Goal: Task Accomplishment & Management: Complete application form

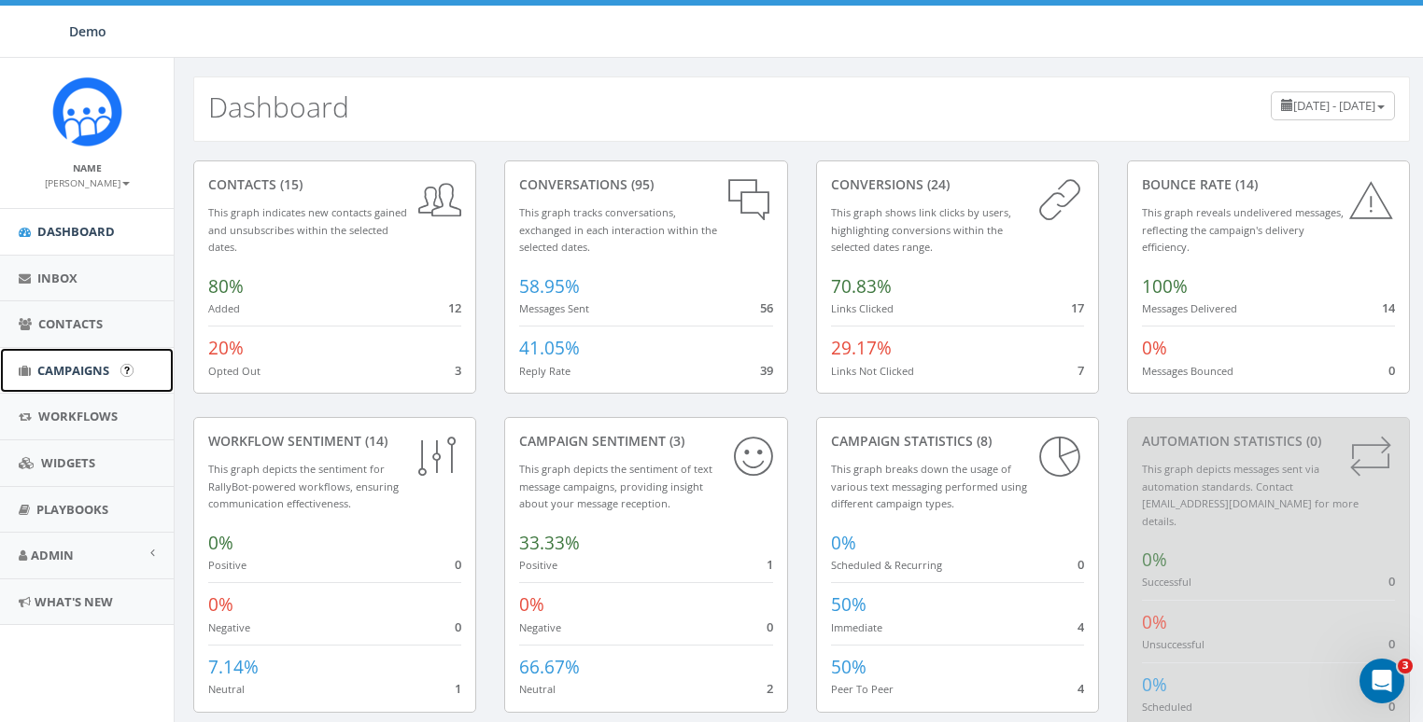
click at [51, 369] on span "Campaigns" at bounding box center [73, 370] width 72 height 17
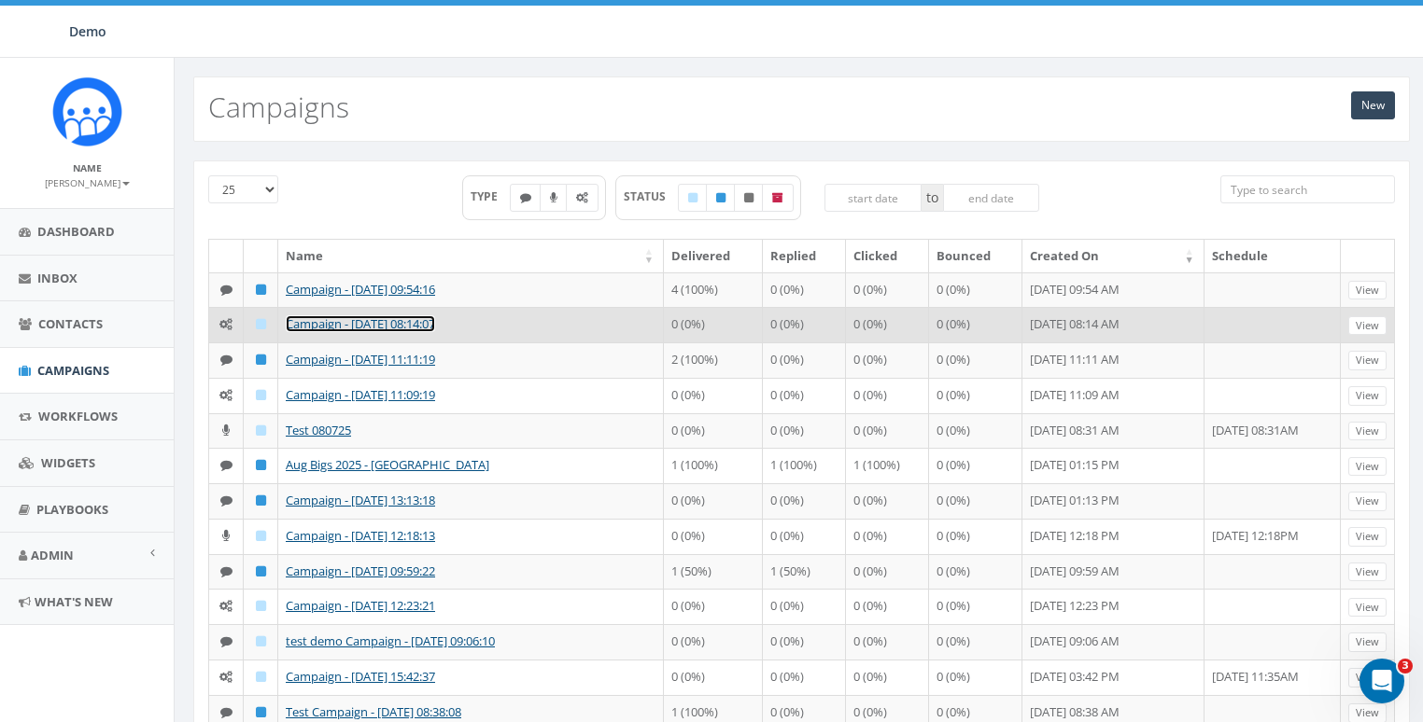
click at [338, 332] on link "Campaign - 08/27/2025, 08:14:07" at bounding box center [360, 323] width 149 height 17
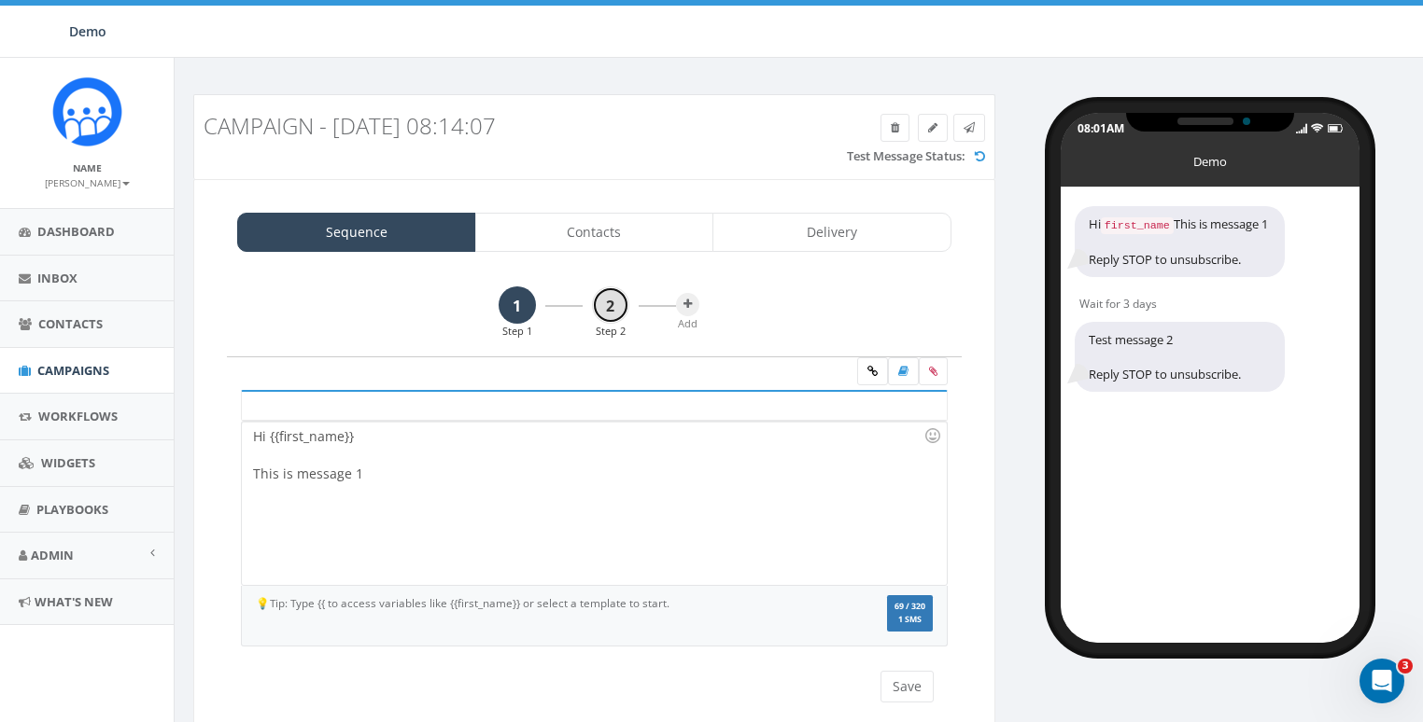
click at [601, 307] on link "2" at bounding box center [610, 305] width 37 height 37
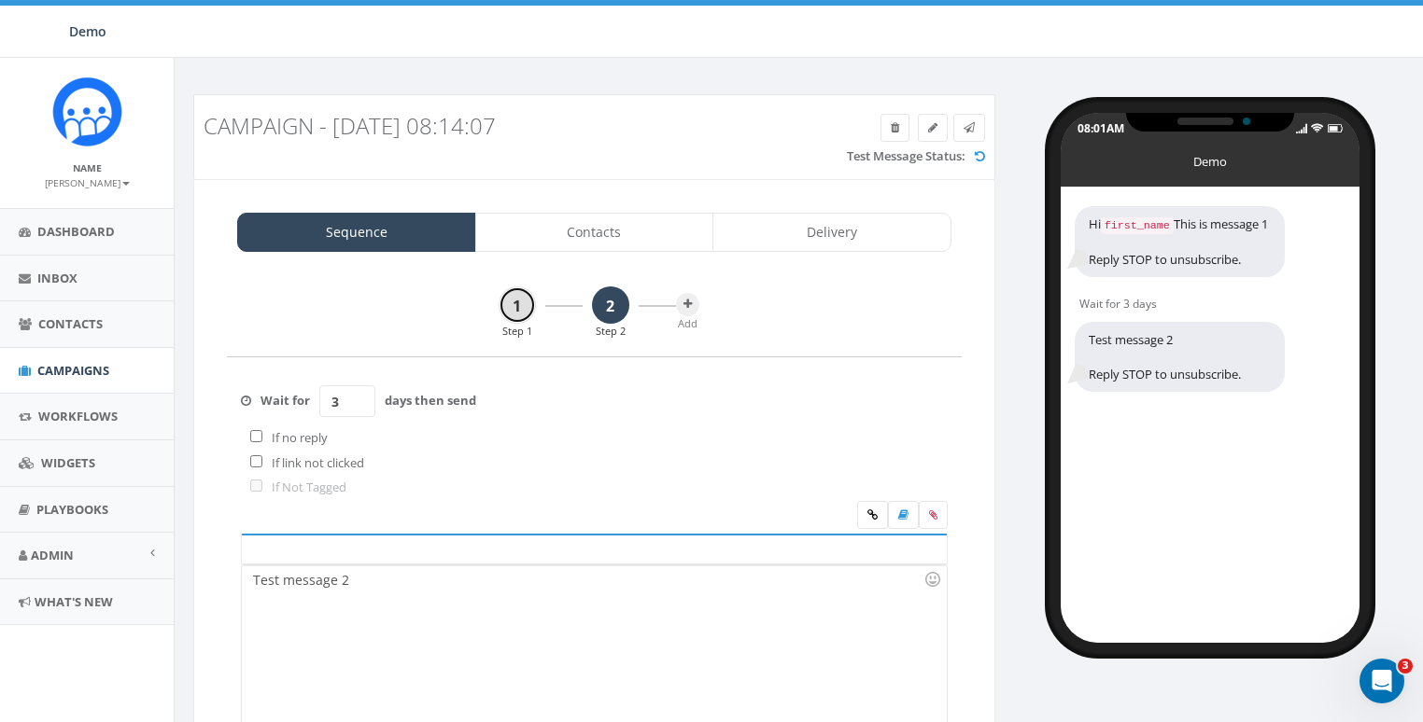
click at [524, 309] on link "1" at bounding box center [516, 305] width 37 height 37
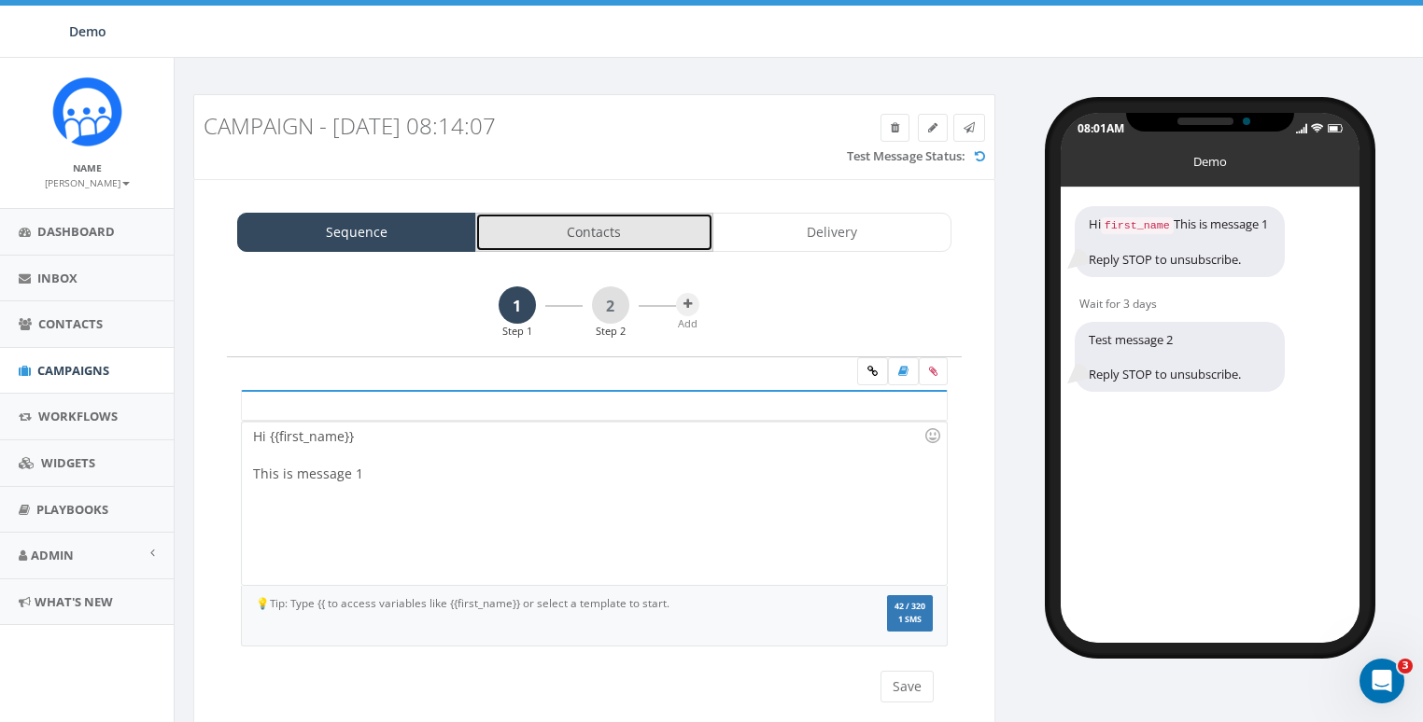
click at [608, 227] on link "Contacts" at bounding box center [594, 232] width 239 height 39
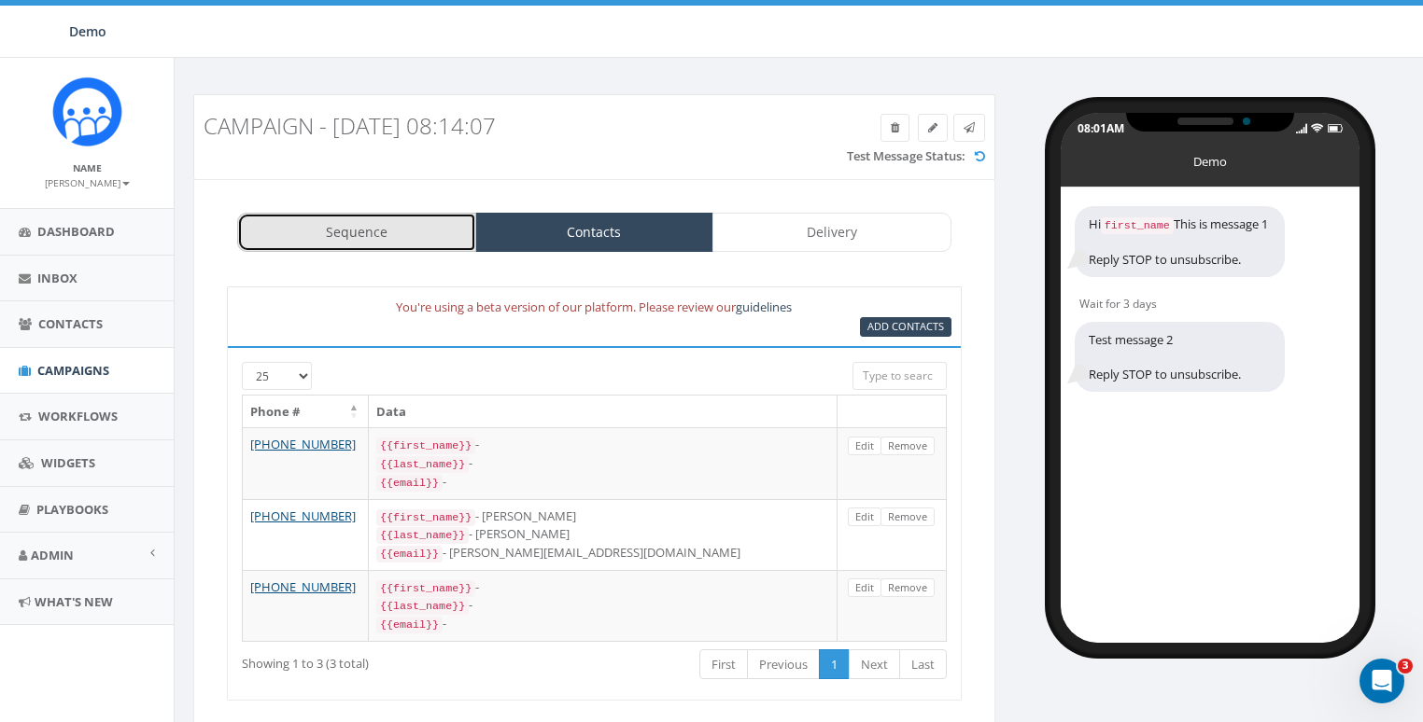
click at [464, 227] on link "Sequence" at bounding box center [356, 232] width 239 height 39
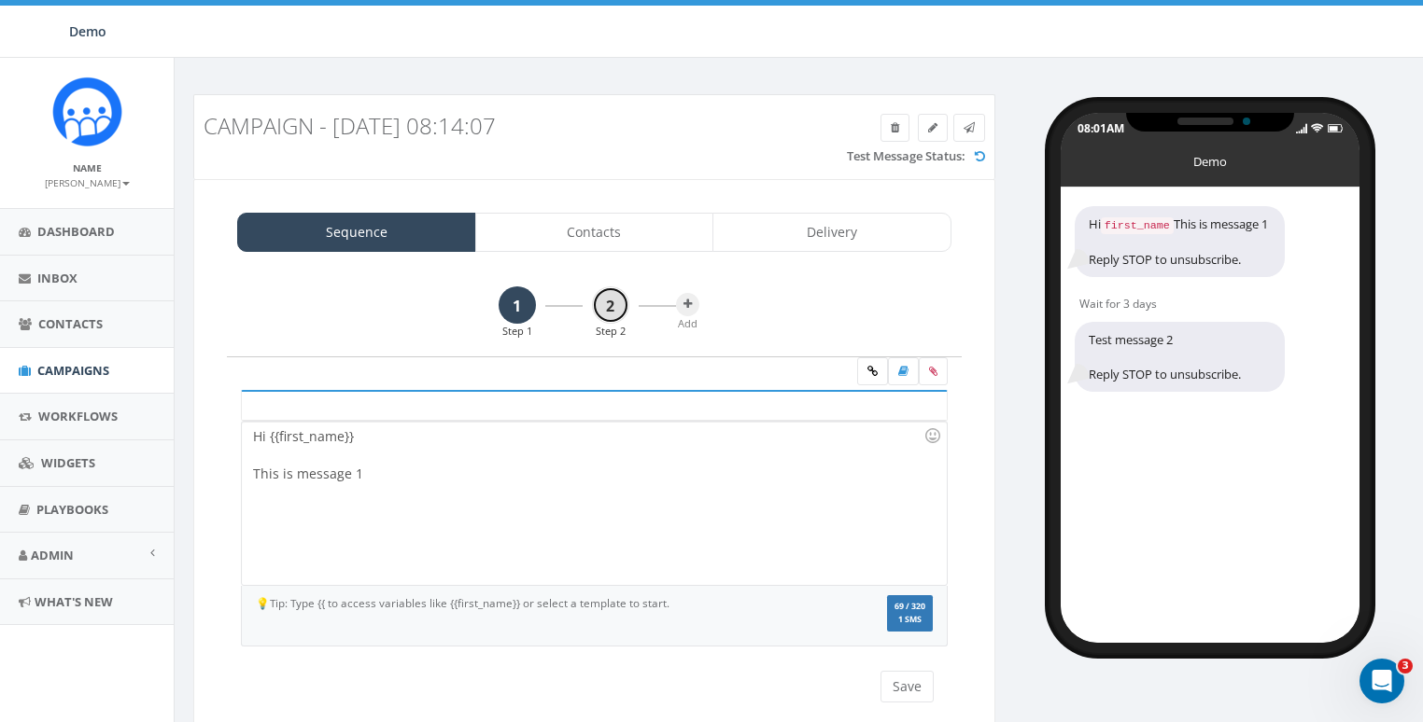
click at [613, 306] on link "2" at bounding box center [610, 305] width 37 height 37
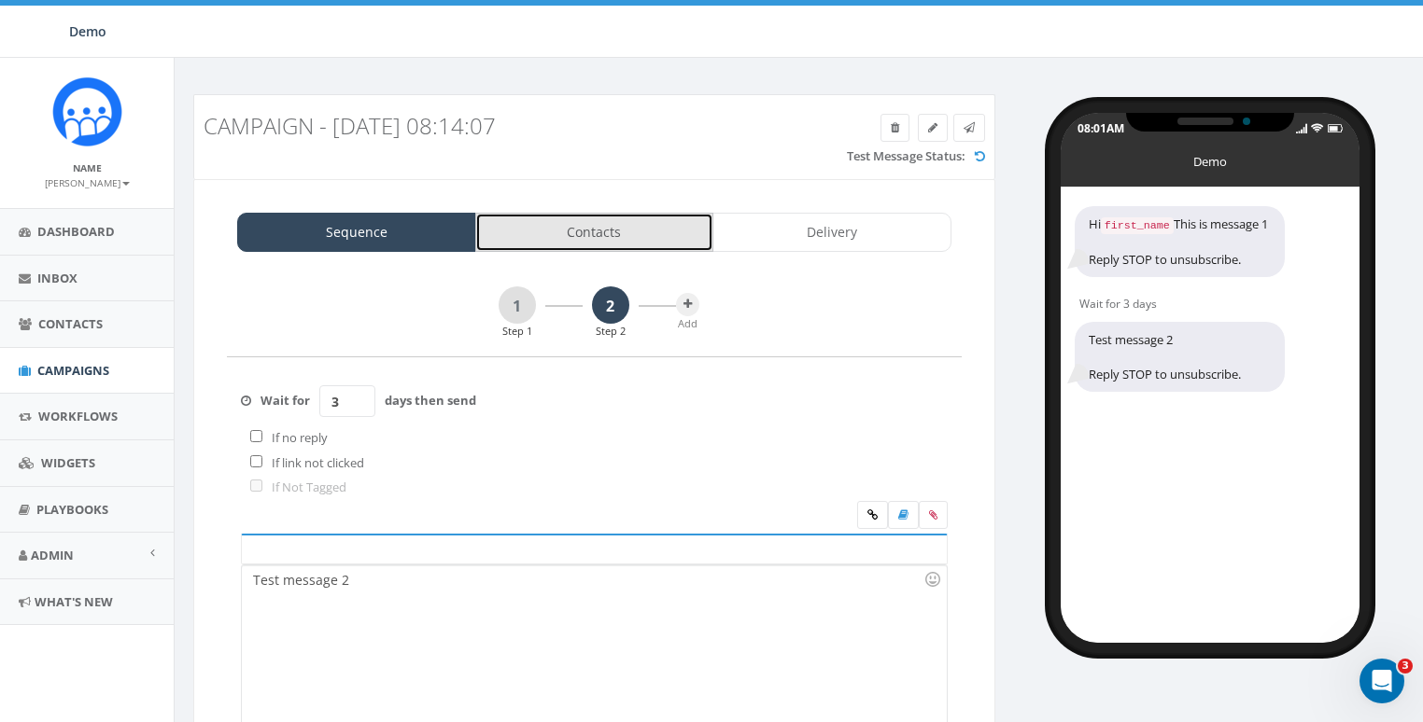
click at [606, 231] on link "Contacts" at bounding box center [594, 232] width 239 height 39
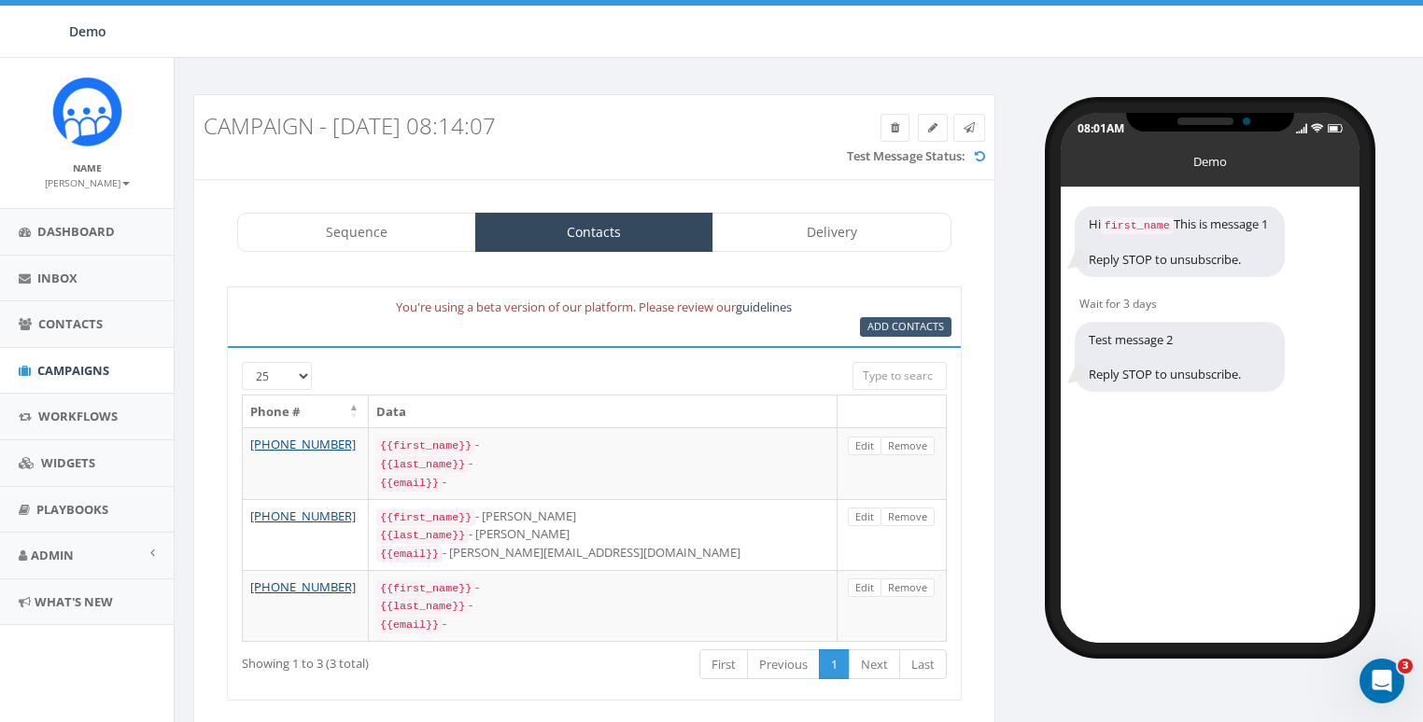
click at [887, 318] on div "You're using a beta version of our platform. Please review our guidelines Add C…" at bounding box center [594, 317] width 742 height 40
click at [887, 319] on span "Add Contacts" at bounding box center [905, 326] width 77 height 14
select select
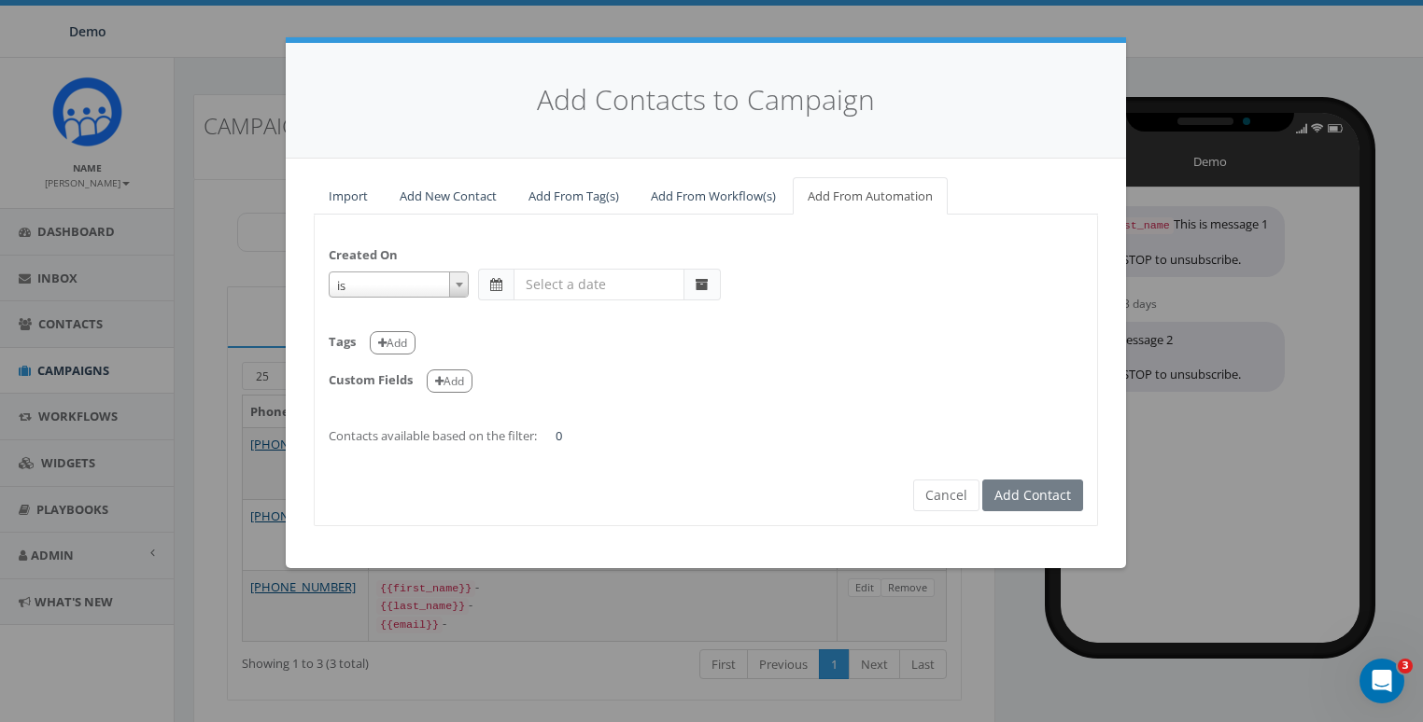
select select "is on or after"
type input "May 31 2025"
select select "contains"
select select "classy"
select select
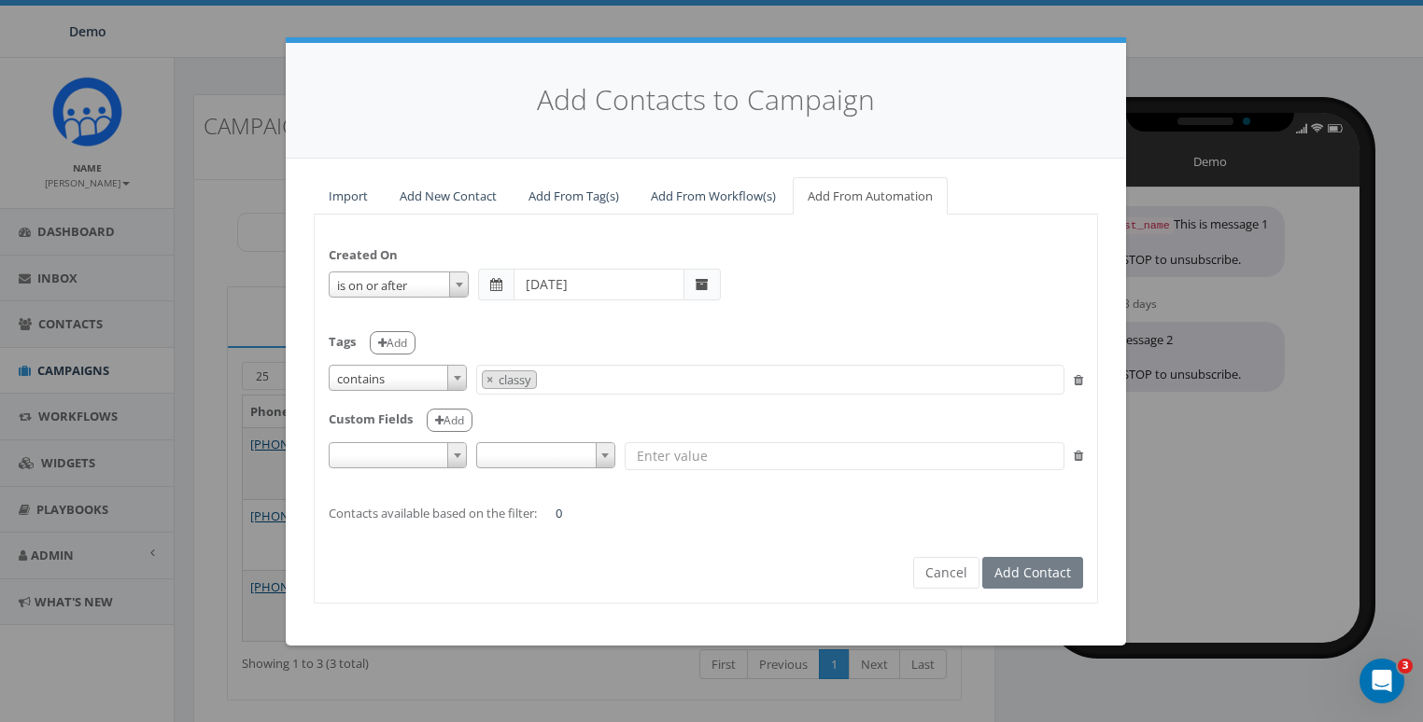
select select
type input "classy"
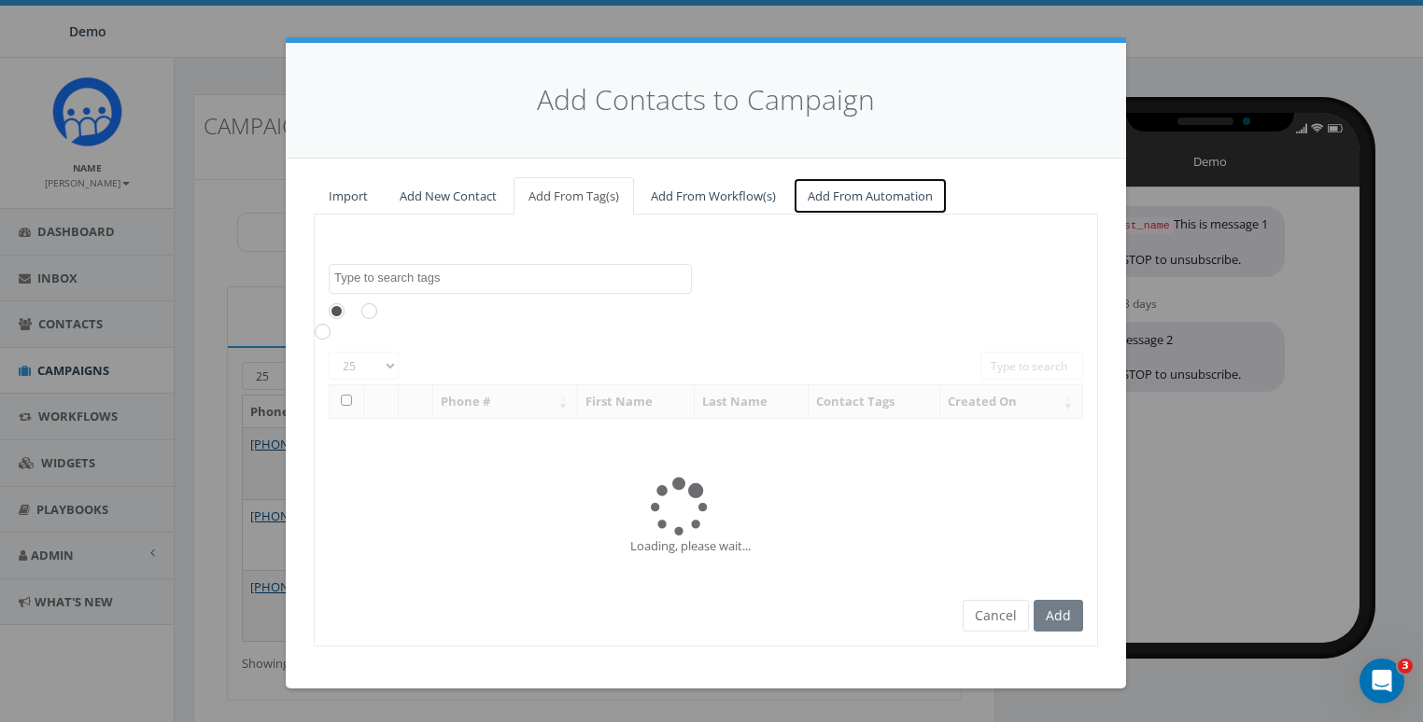
click at [862, 189] on link "Add From Automation" at bounding box center [869, 196] width 155 height 38
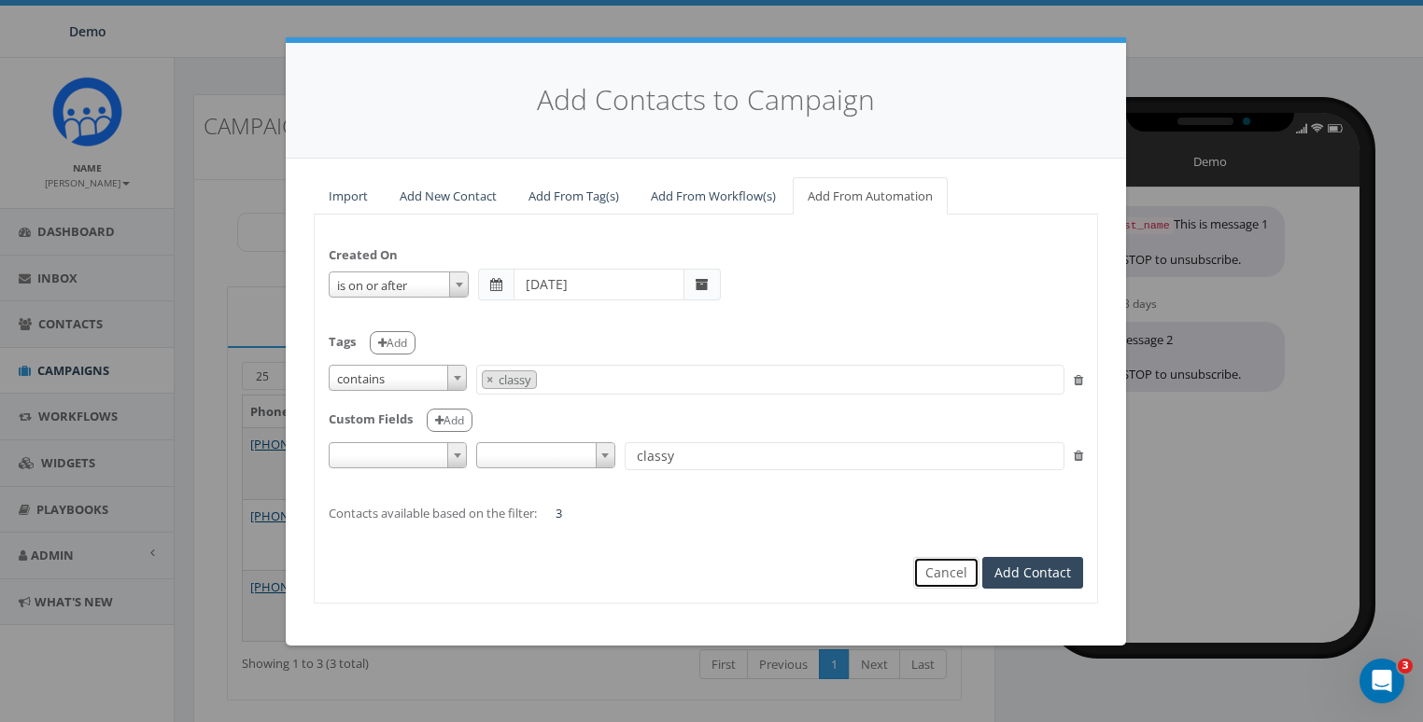
click at [935, 577] on button "Cancel" at bounding box center [946, 573] width 66 height 32
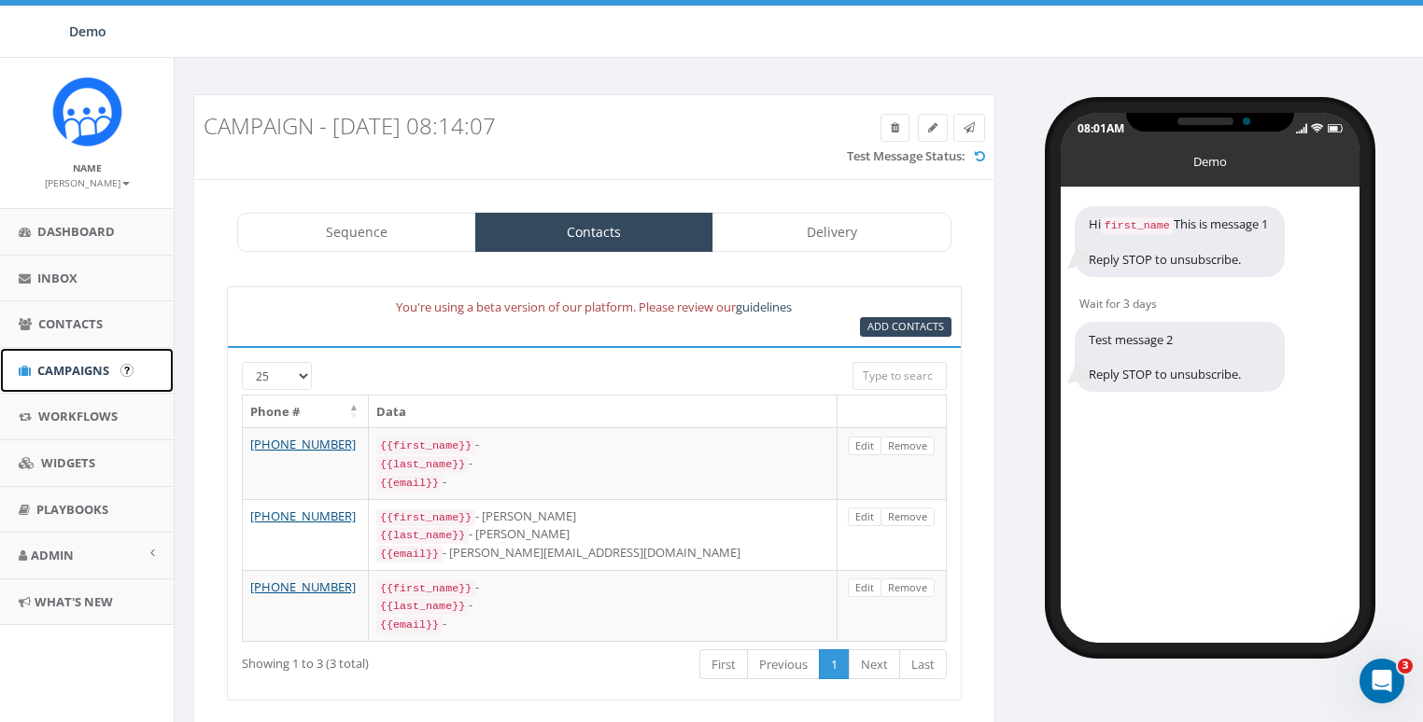
click at [54, 369] on span "Campaigns" at bounding box center [73, 370] width 72 height 17
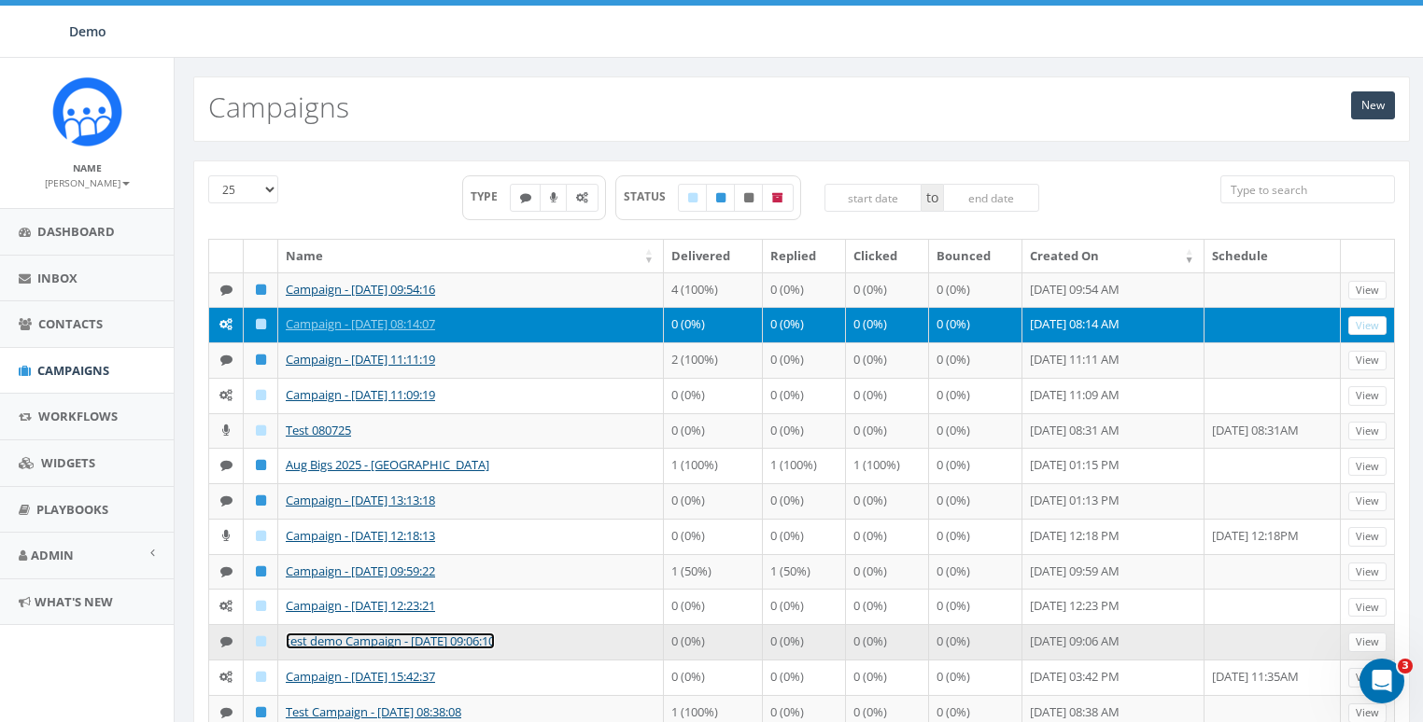
click at [311, 648] on link "test demo Campaign - 06/24/2025, 09:06:10" at bounding box center [390, 641] width 209 height 17
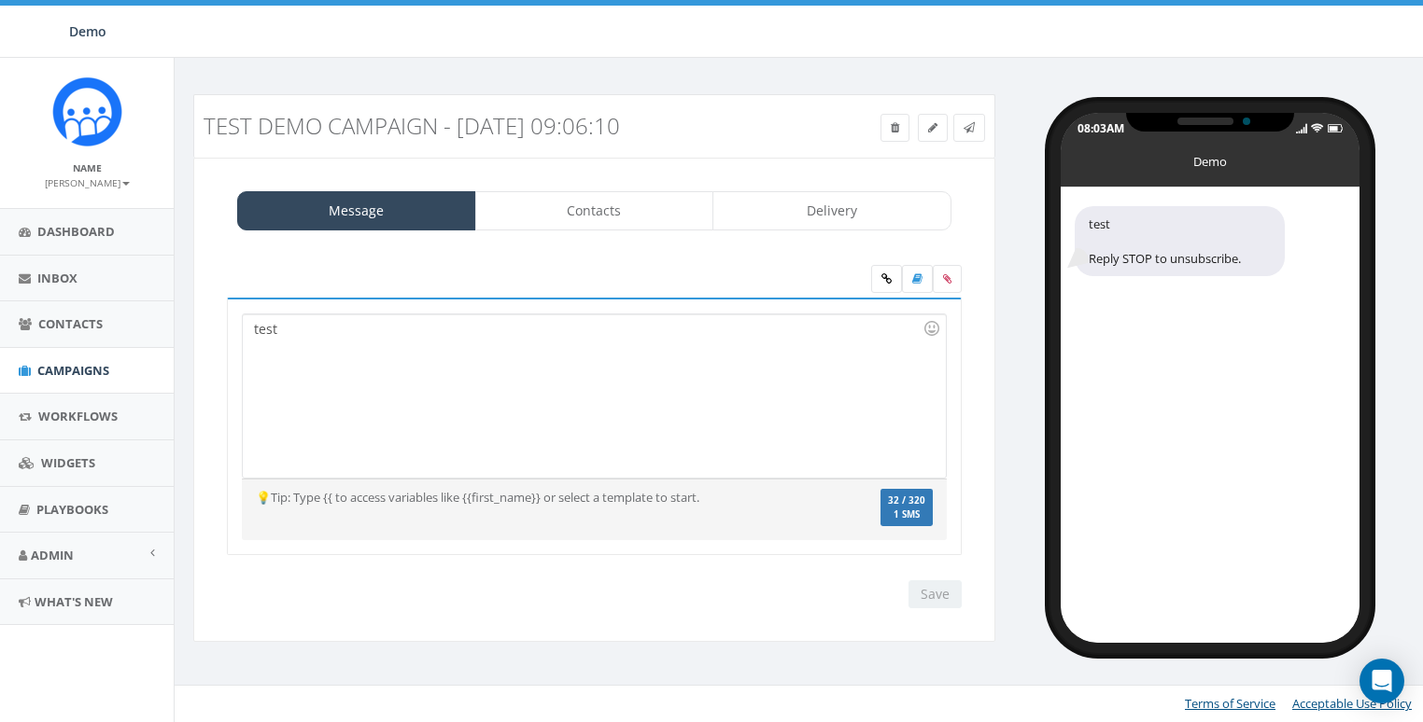
select select "7"
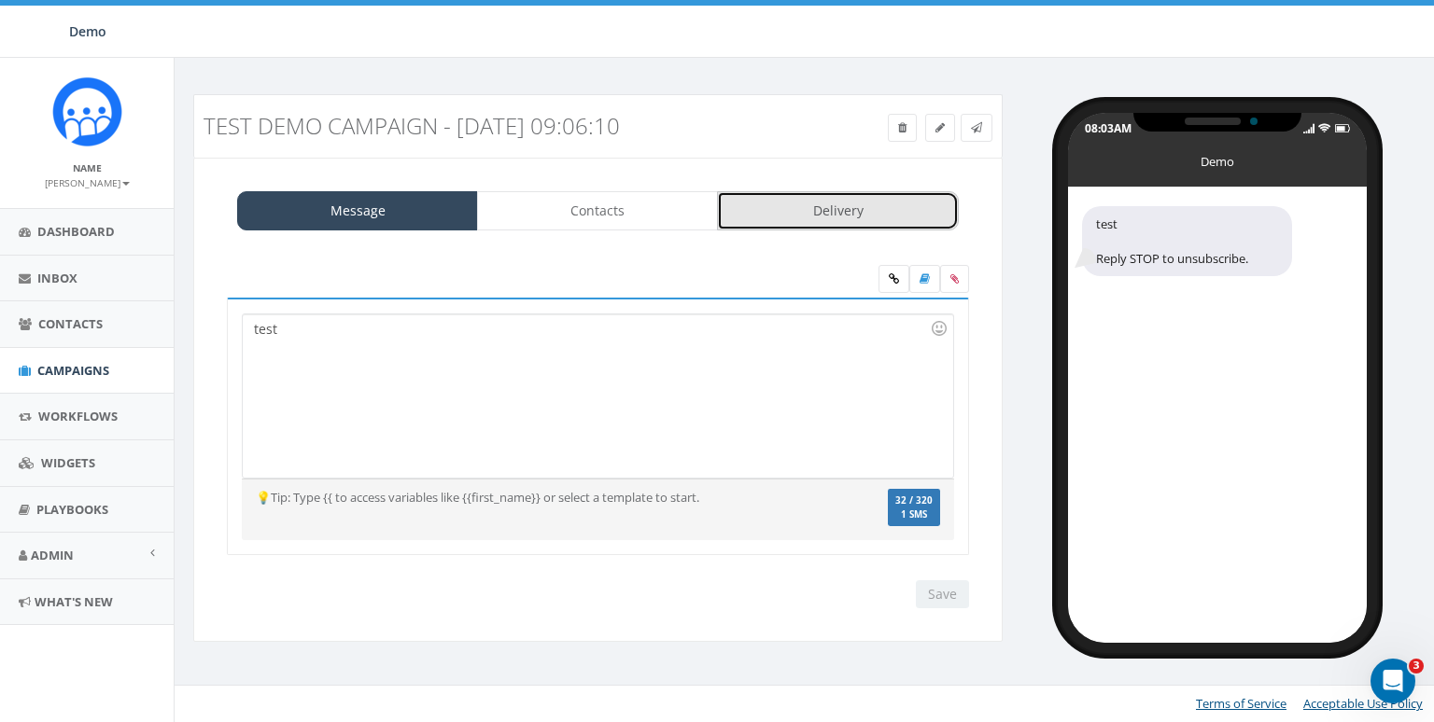
click at [827, 206] on link "Delivery" at bounding box center [837, 210] width 241 height 39
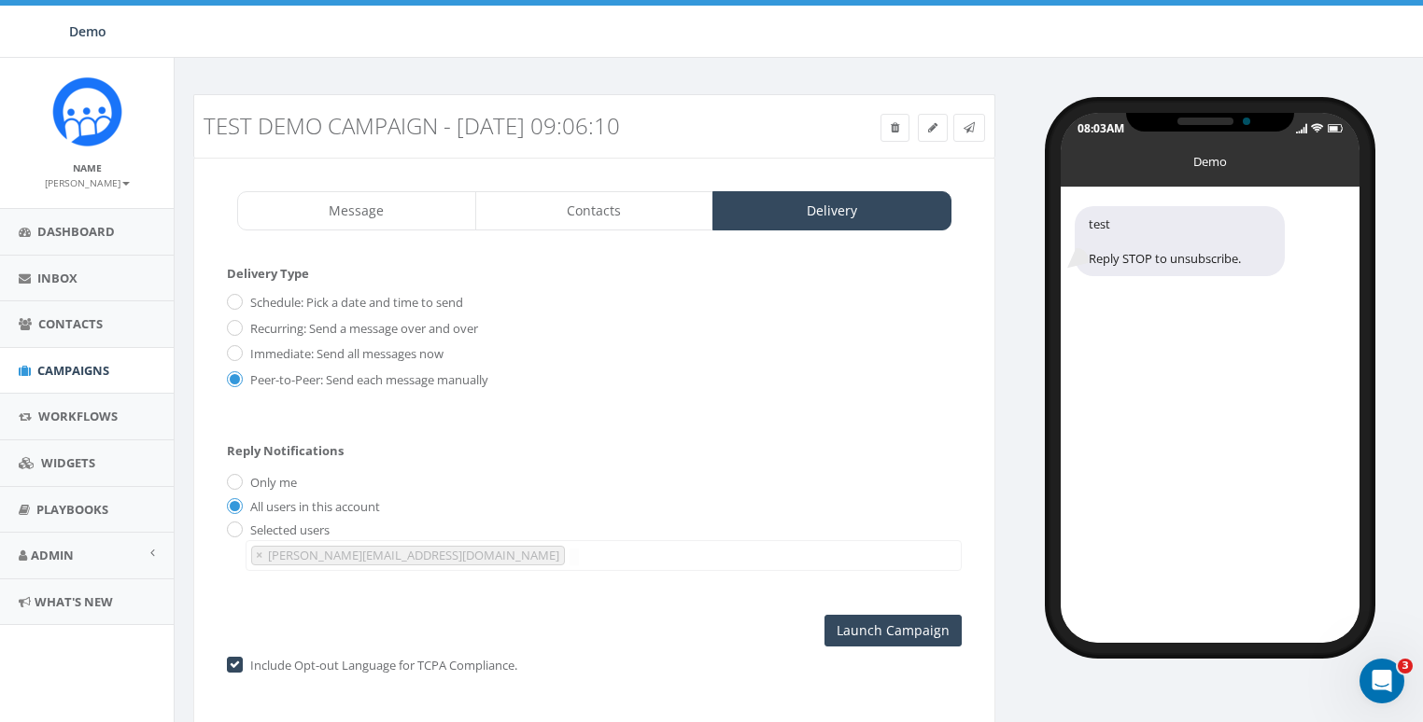
click at [286, 478] on label "Only me" at bounding box center [270, 483] width 51 height 19
click at [239, 478] on input "Only me" at bounding box center [233, 484] width 12 height 12
radio input "true"
click at [41, 364] on span "Campaigns" at bounding box center [73, 370] width 72 height 17
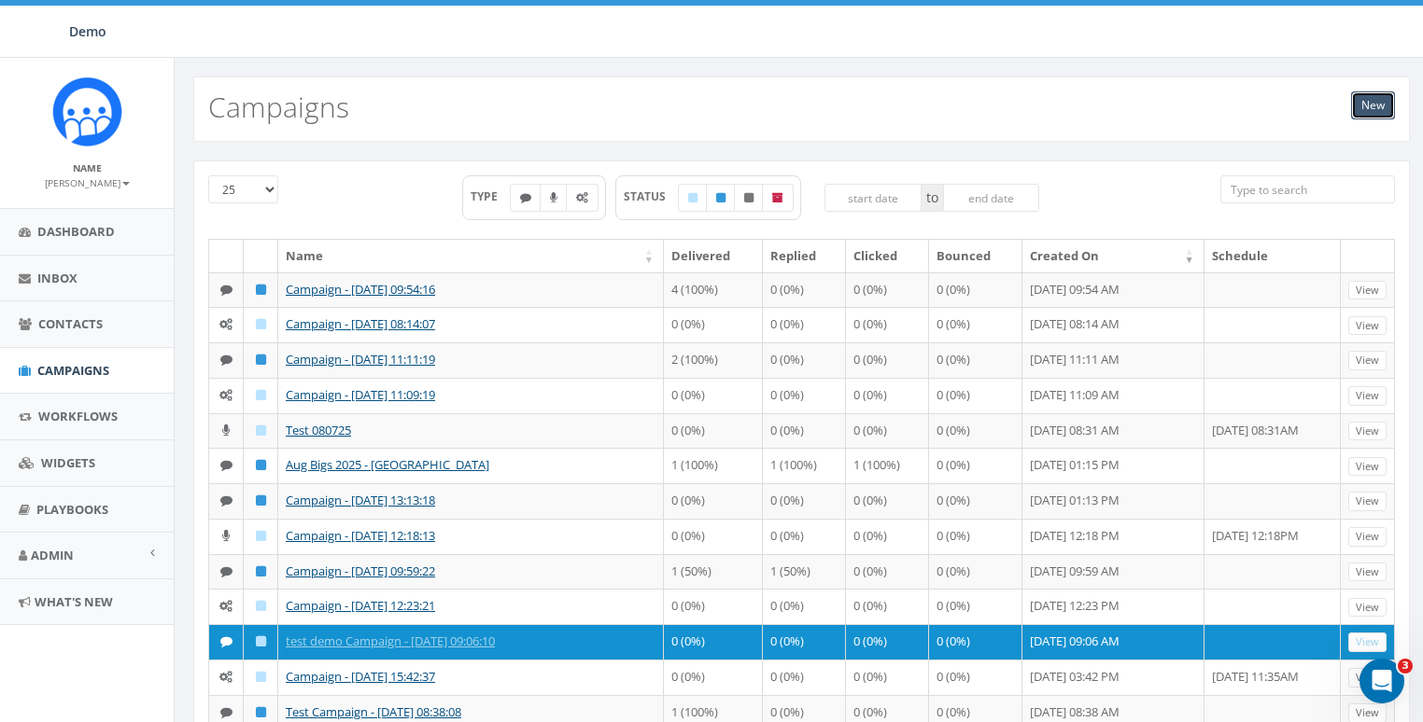
click at [1355, 101] on link "New" at bounding box center [1373, 105] width 44 height 28
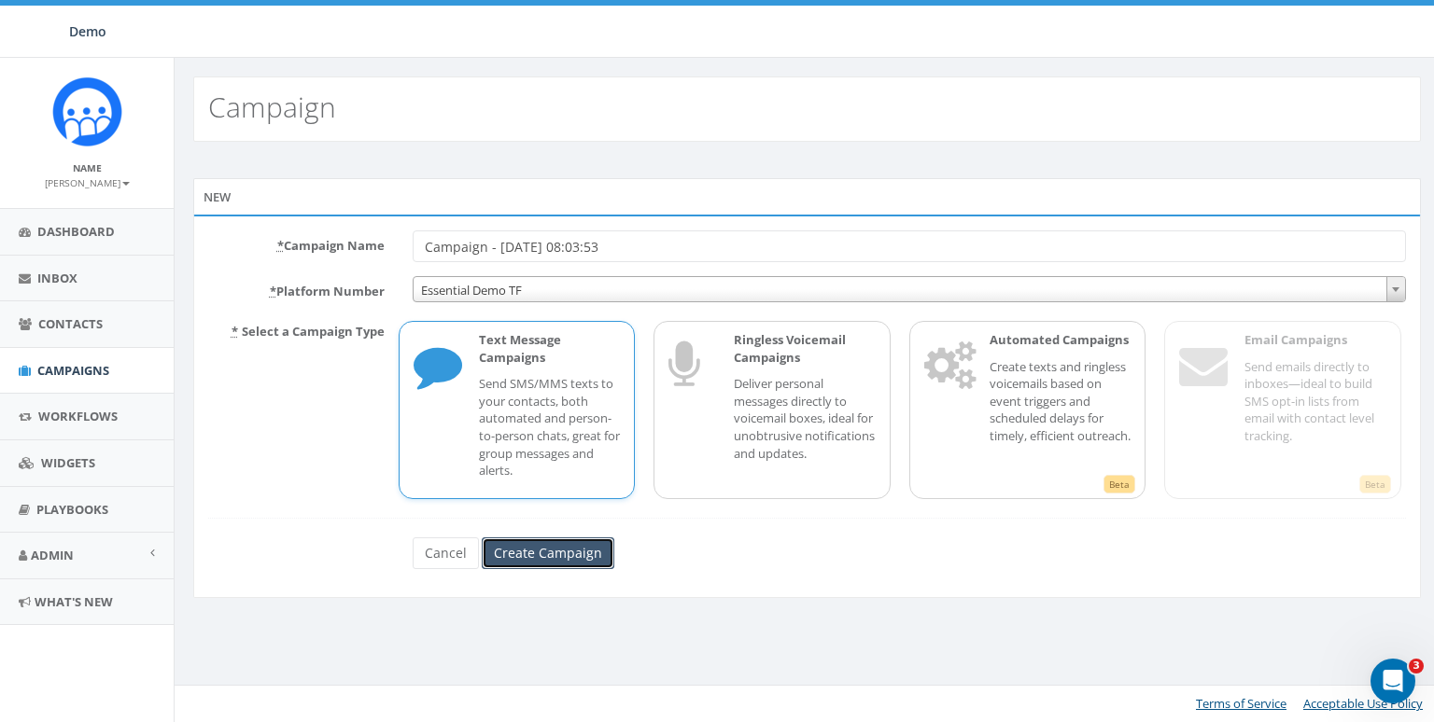
drag, startPoint x: 545, startPoint y: 560, endPoint x: 825, endPoint y: 561, distance: 280.0
click at [547, 561] on input "Create Campaign" at bounding box center [548, 554] width 133 height 32
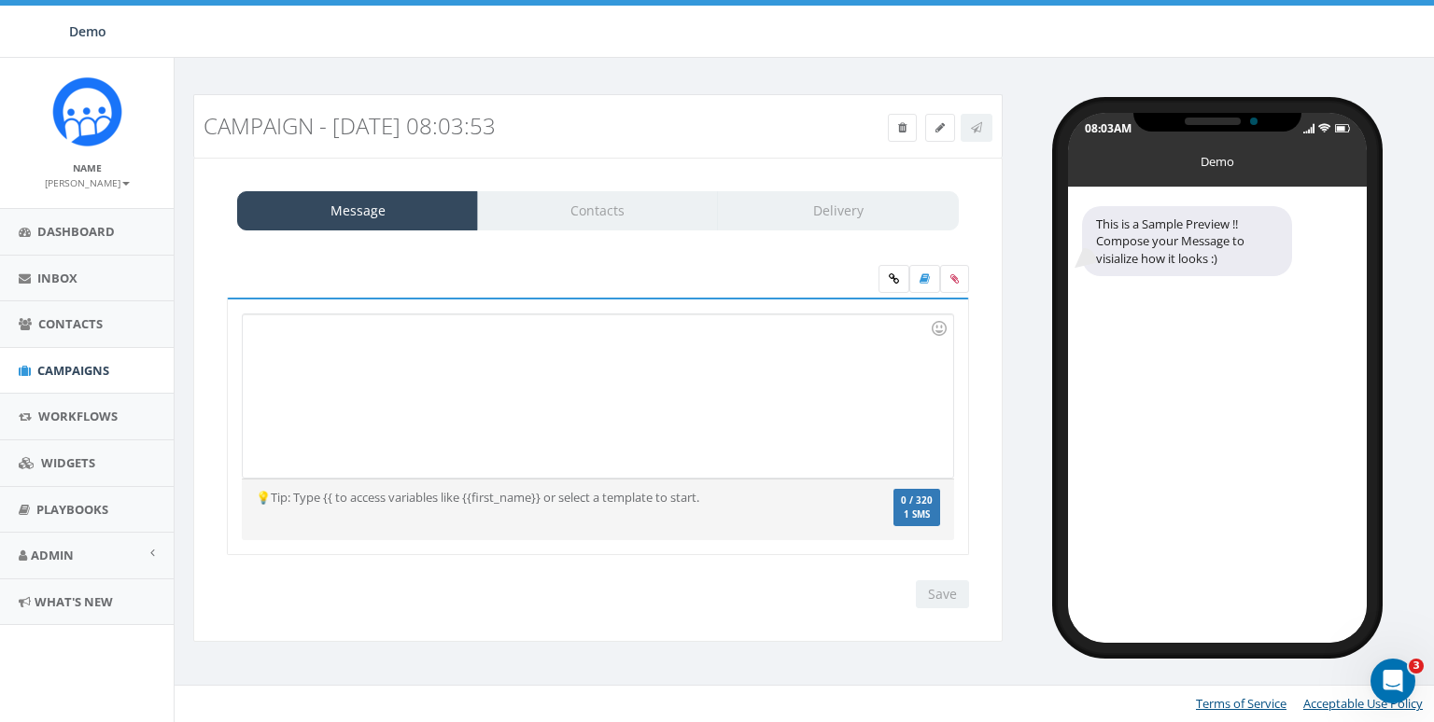
click at [589, 216] on div "Message Contacts Delivery" at bounding box center [598, 210] width 722 height 39
click at [486, 347] on div at bounding box center [597, 396] width 709 height 163
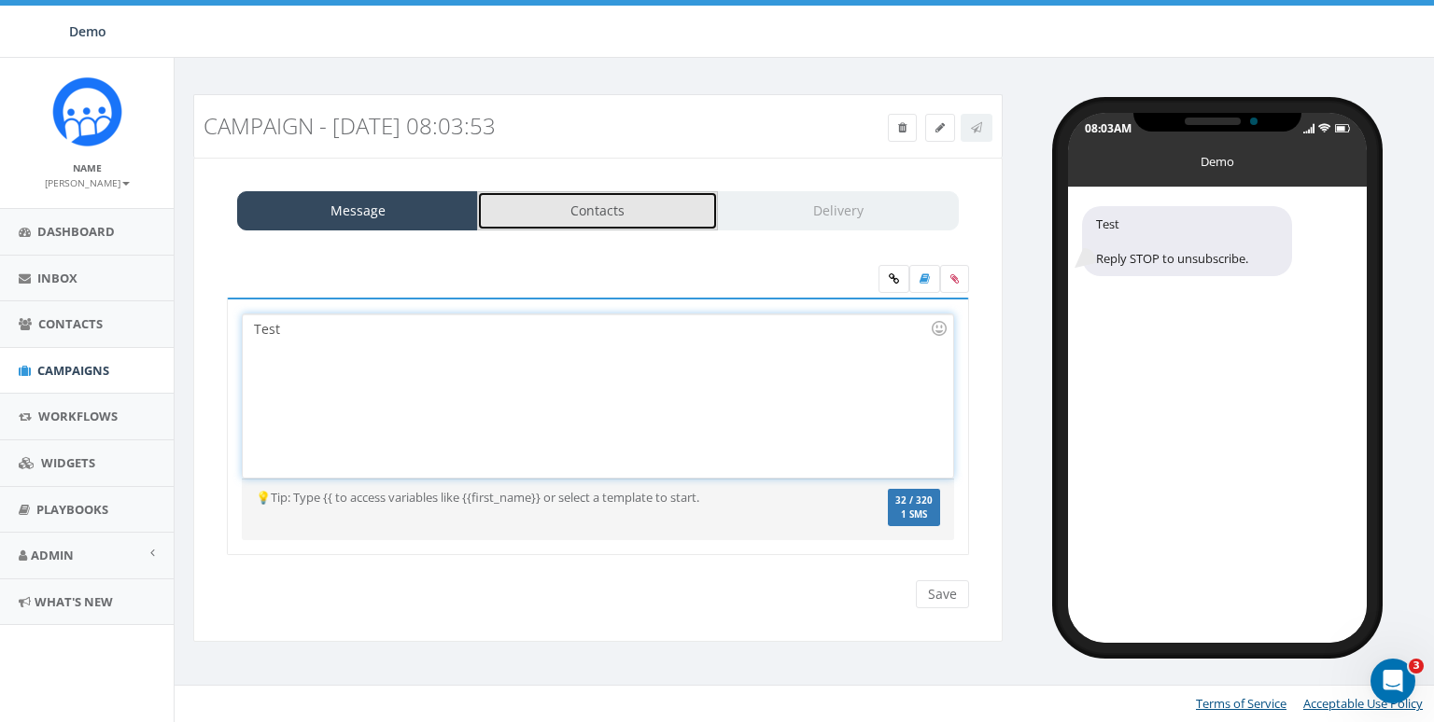
click at [645, 220] on link "Contacts" at bounding box center [597, 210] width 241 height 39
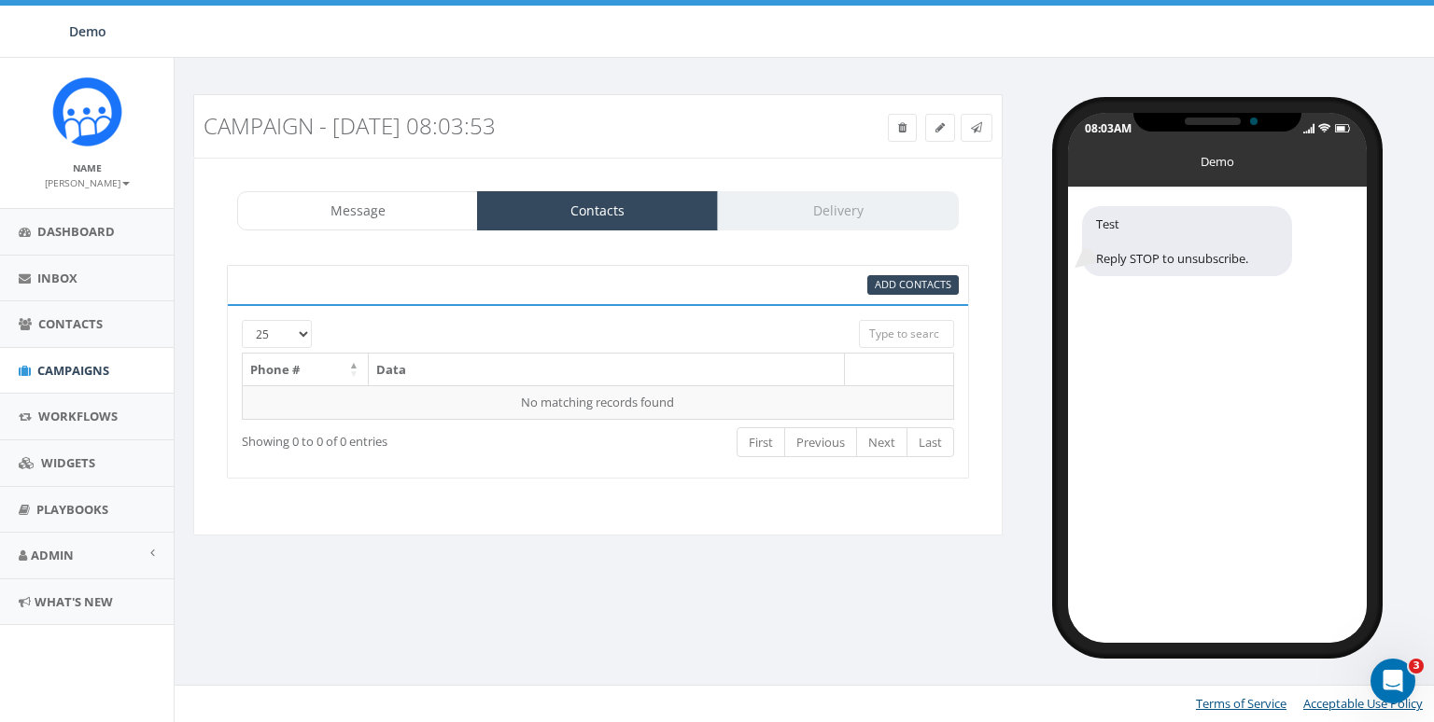
click at [869, 216] on div "Message Contacts Delivery" at bounding box center [598, 210] width 722 height 39
click at [927, 287] on span "Add Contacts" at bounding box center [913, 284] width 77 height 14
select select
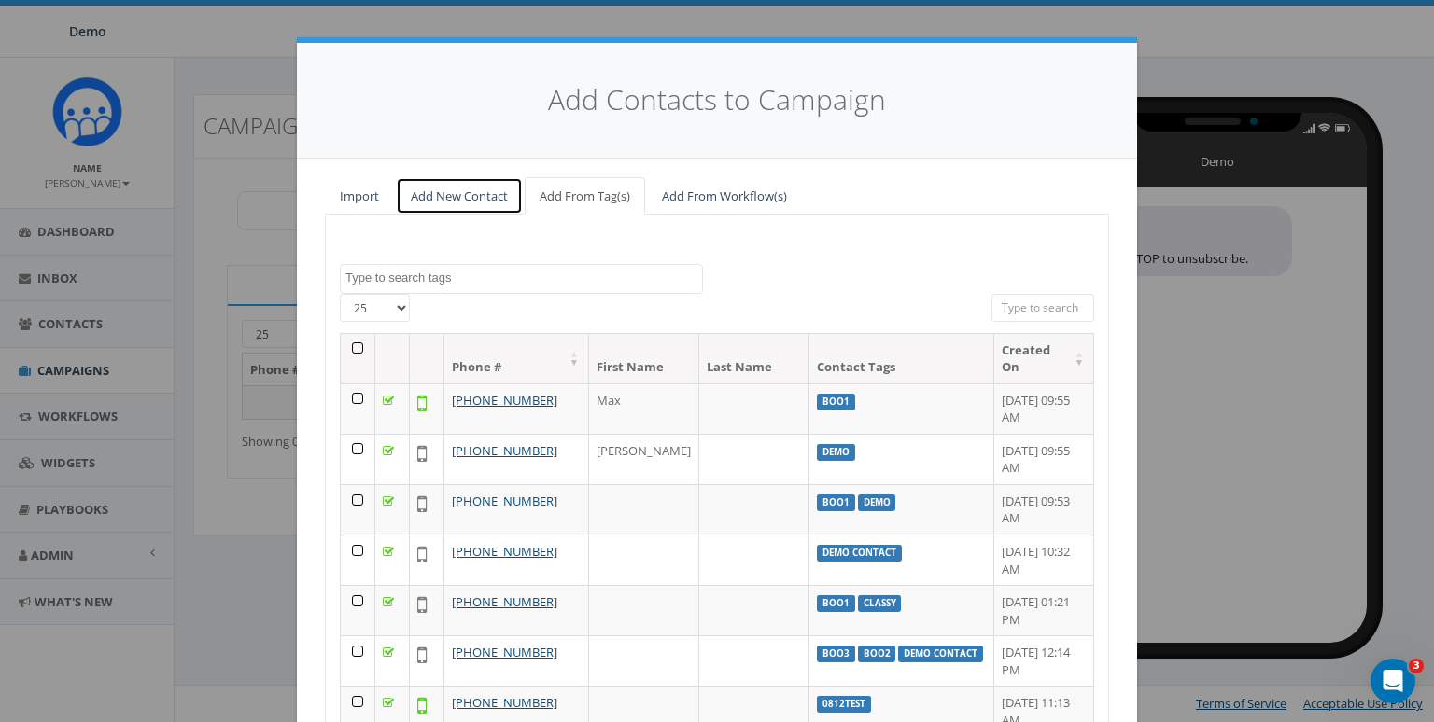
click at [466, 192] on link "Add New Contact" at bounding box center [459, 196] width 127 height 38
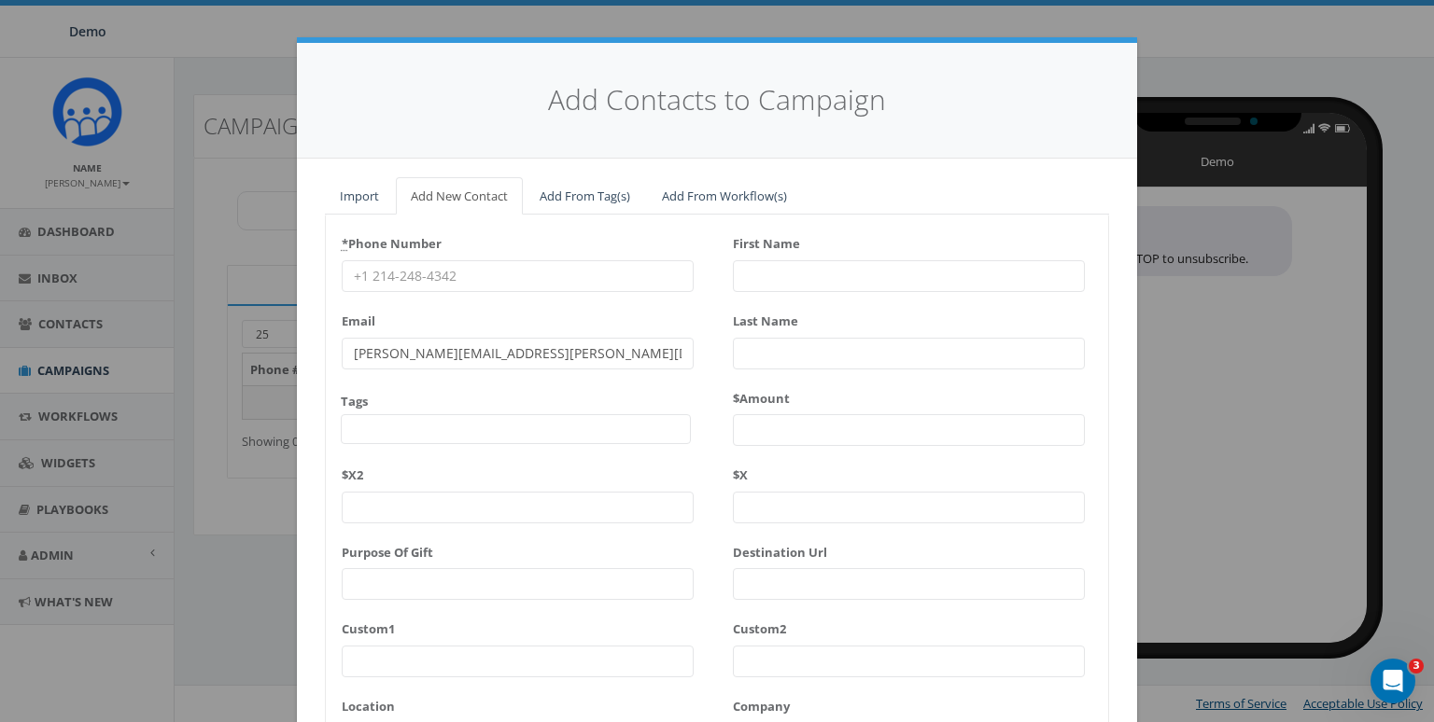
click at [427, 270] on input "* Phone Number" at bounding box center [518, 276] width 352 height 32
type input "8587365358"
type input "James"
type input "Martin"
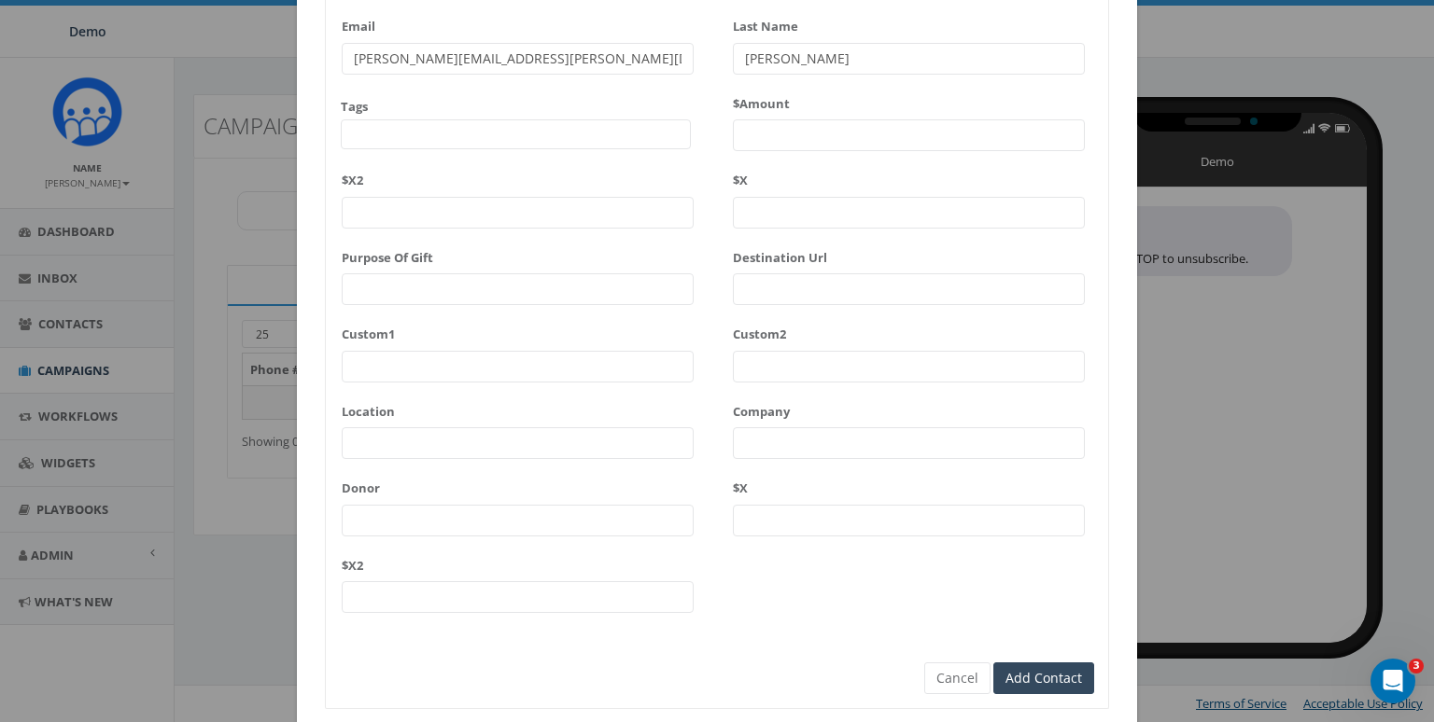
scroll to position [350, 0]
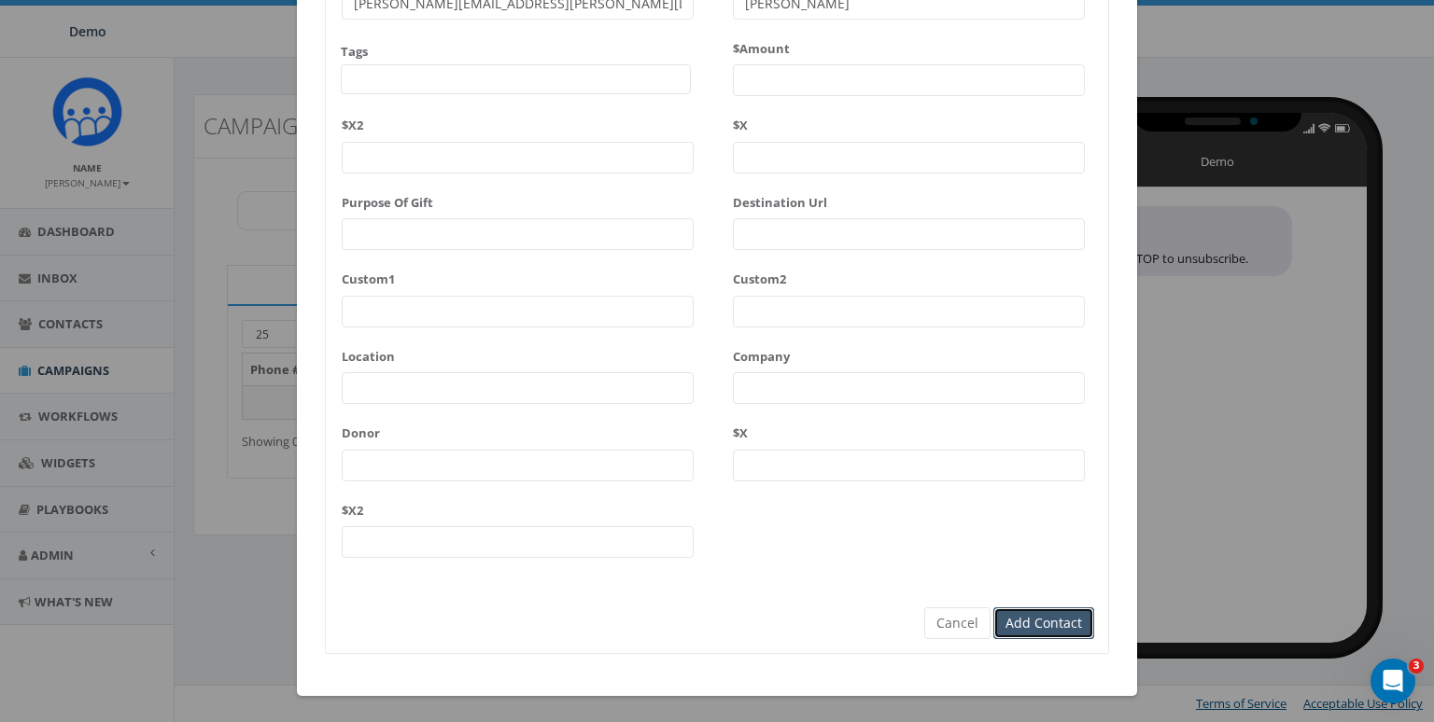
click at [1028, 626] on input "Add Contact" at bounding box center [1043, 624] width 101 height 32
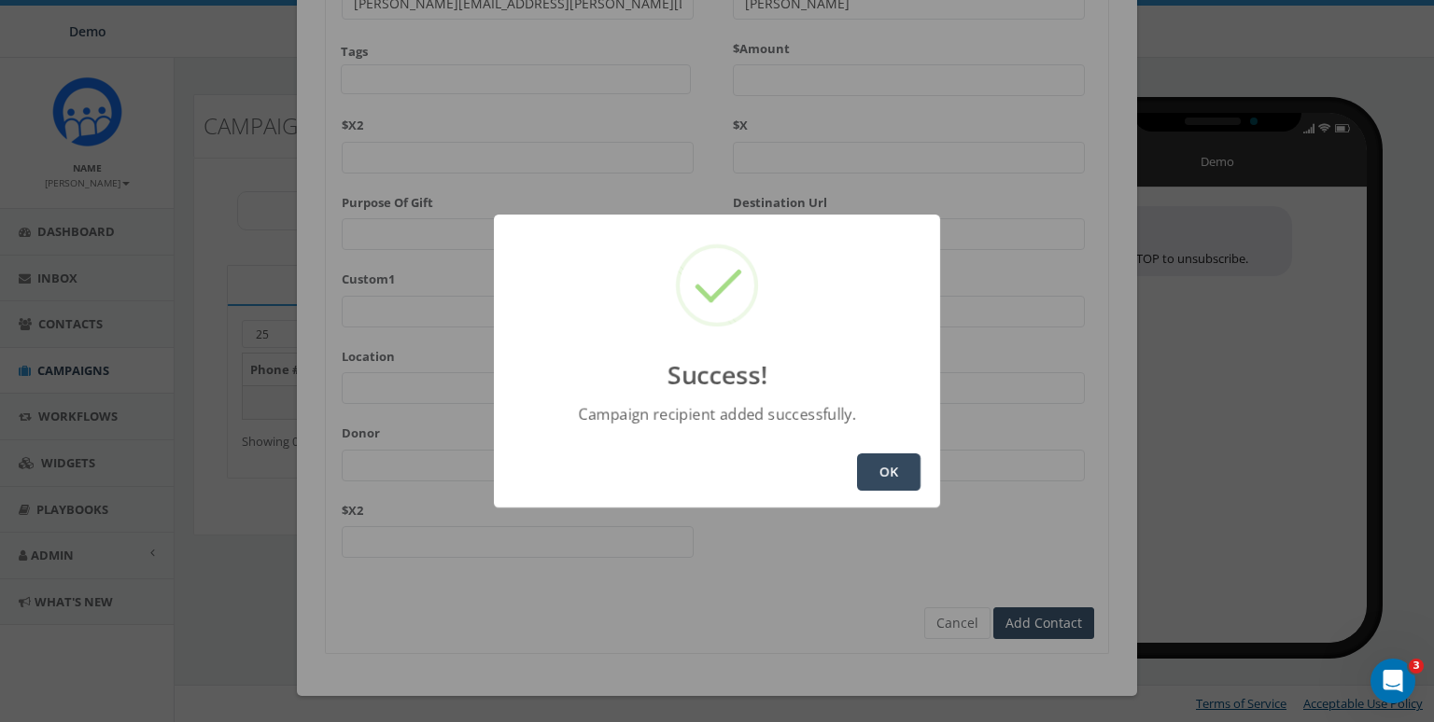
click at [880, 466] on button "OK" at bounding box center [888, 472] width 63 height 37
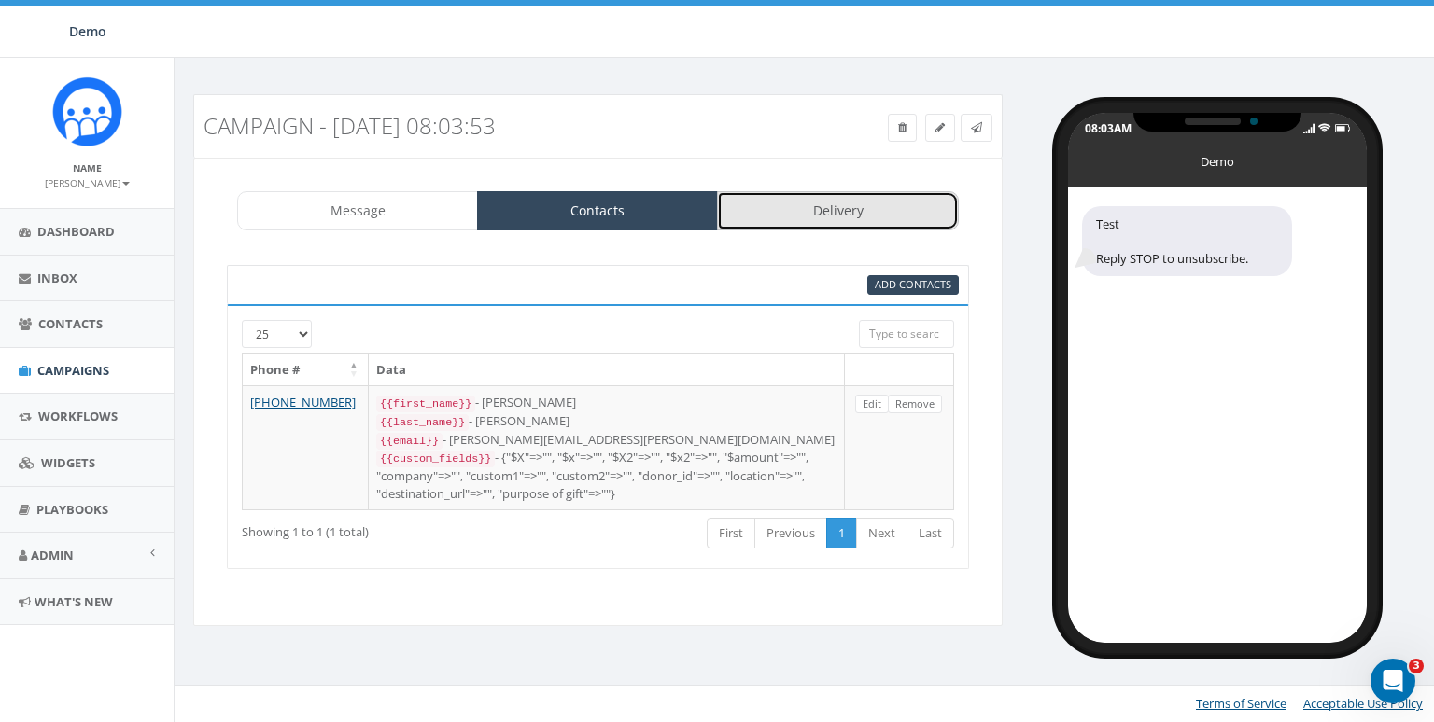
click at [829, 212] on link "Delivery" at bounding box center [837, 210] width 241 height 39
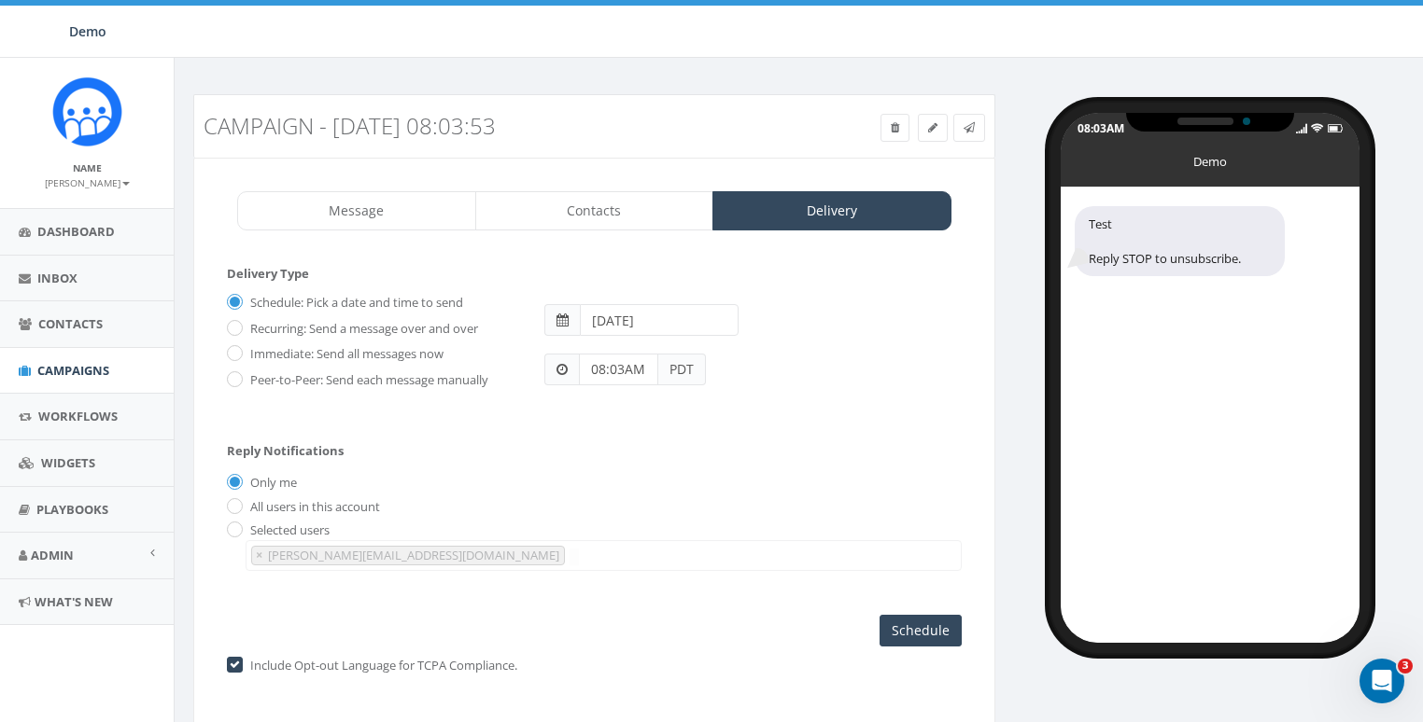
click at [333, 499] on label "All users in this account" at bounding box center [312, 507] width 134 height 19
click at [239, 501] on input "All users in this account" at bounding box center [233, 507] width 12 height 12
radio input "true"
click at [276, 531] on label "Selected users" at bounding box center [287, 531] width 84 height 19
drag, startPoint x: 263, startPoint y: 524, endPoint x: 239, endPoint y: 526, distance: 24.3
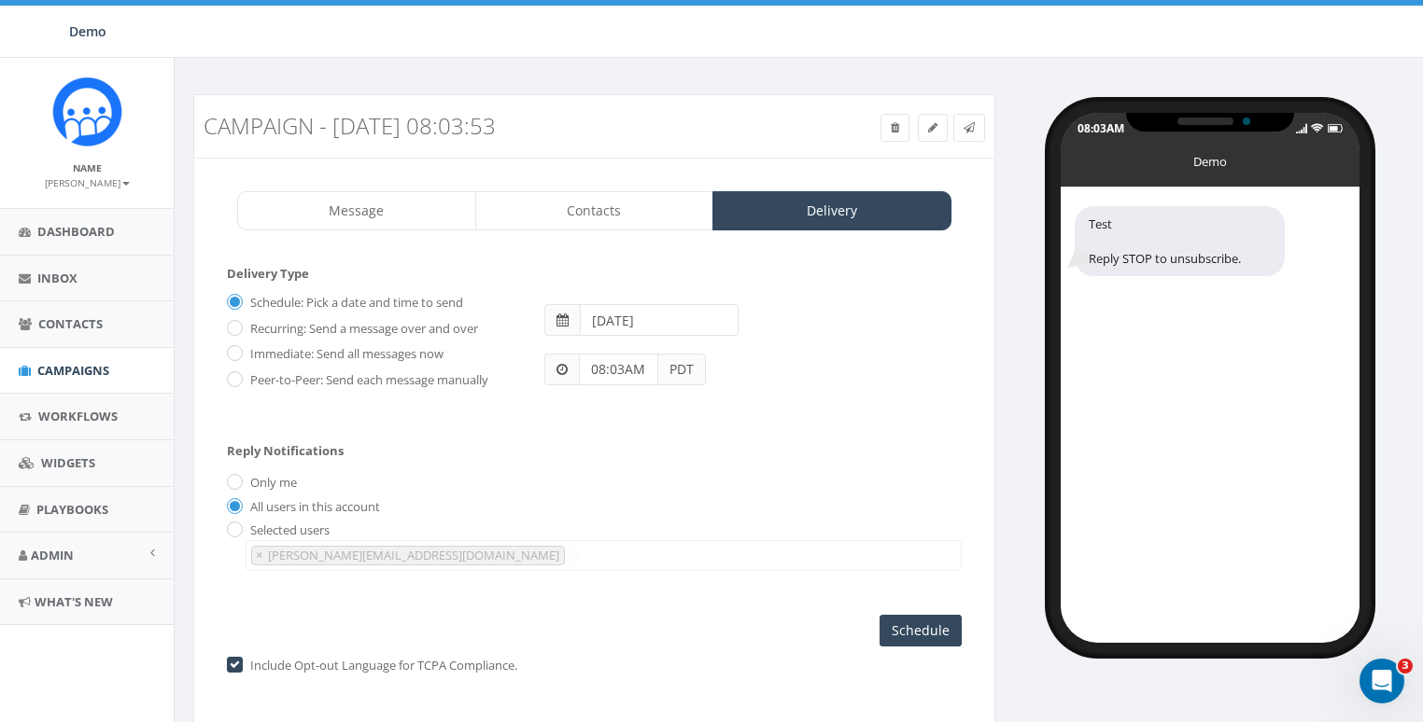
click at [262, 525] on label "Selected users" at bounding box center [287, 531] width 84 height 19
click at [234, 526] on input "radio" at bounding box center [233, 532] width 12 height 12
radio input "true"
click at [238, 484] on input "Only me" at bounding box center [233, 484] width 12 height 12
radio input "true"
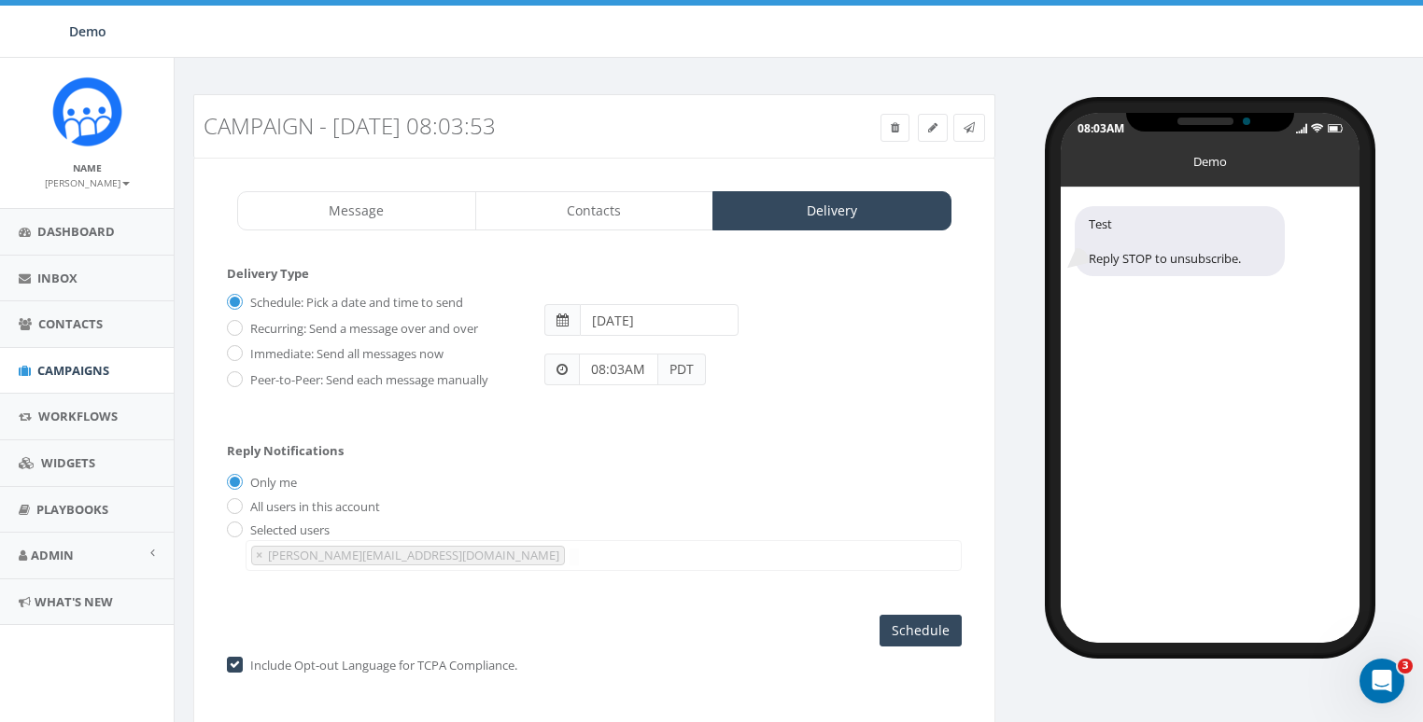
click at [270, 498] on label "All users in this account" at bounding box center [312, 507] width 134 height 19
click at [239, 501] on input "All users in this account" at bounding box center [233, 507] width 12 height 12
radio input "true"
click at [280, 478] on label "Only me" at bounding box center [270, 483] width 51 height 19
click at [239, 478] on input "Only me" at bounding box center [233, 484] width 12 height 12
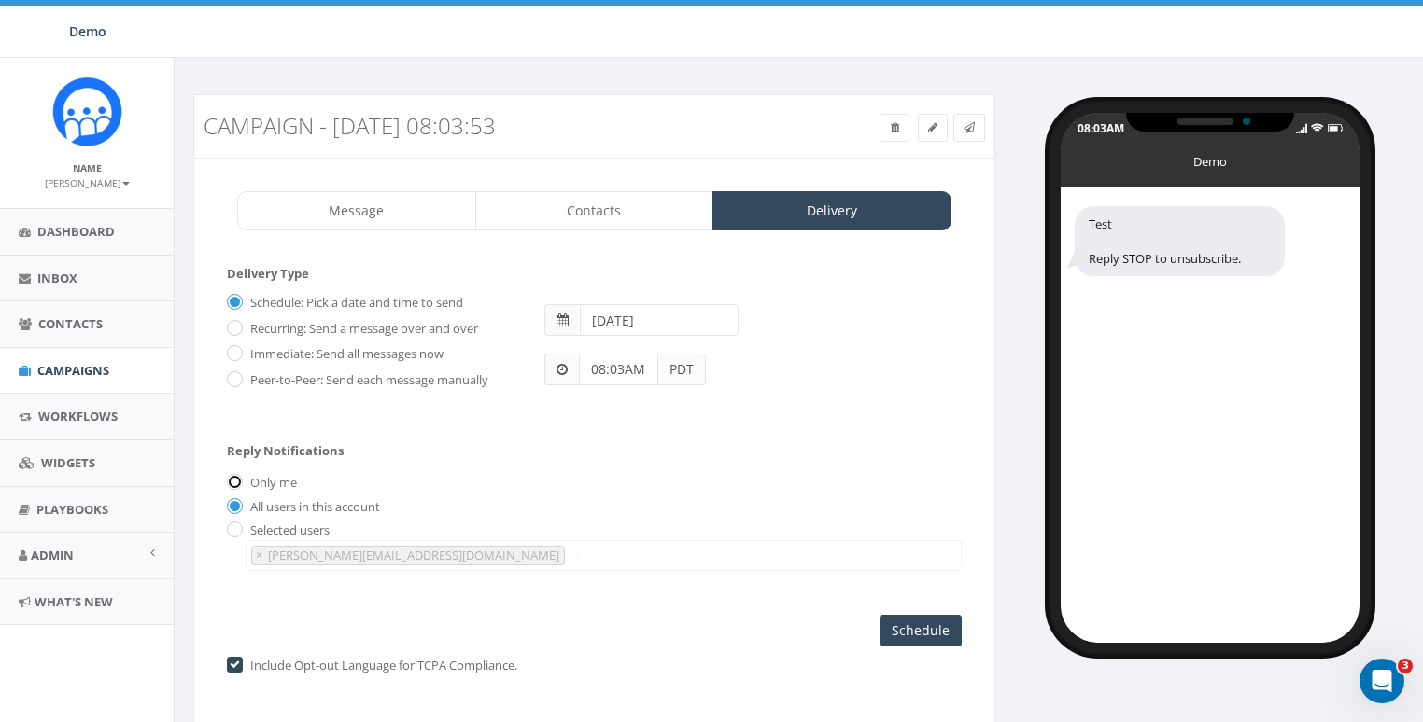
radio input "true"
click at [617, 196] on link "Contacts" at bounding box center [594, 210] width 239 height 39
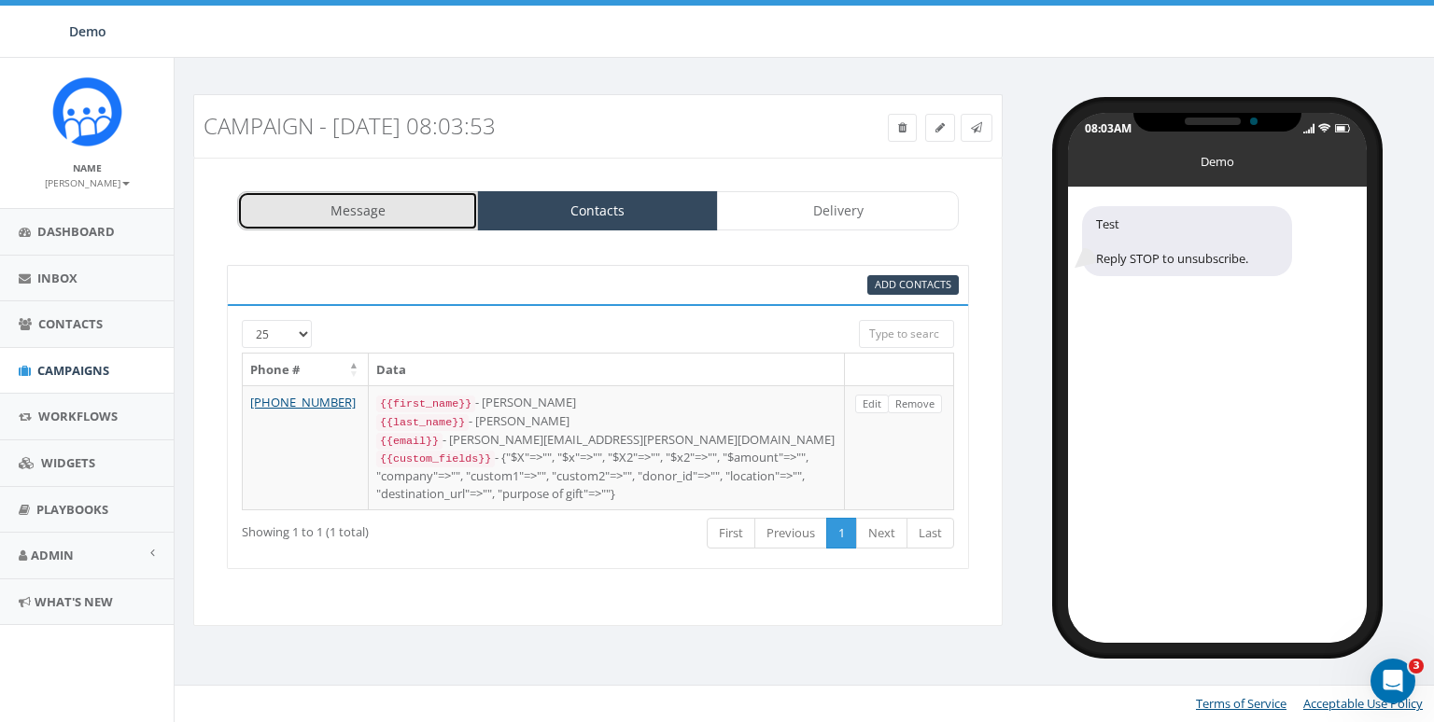
click at [366, 223] on link "Message" at bounding box center [357, 210] width 241 height 39
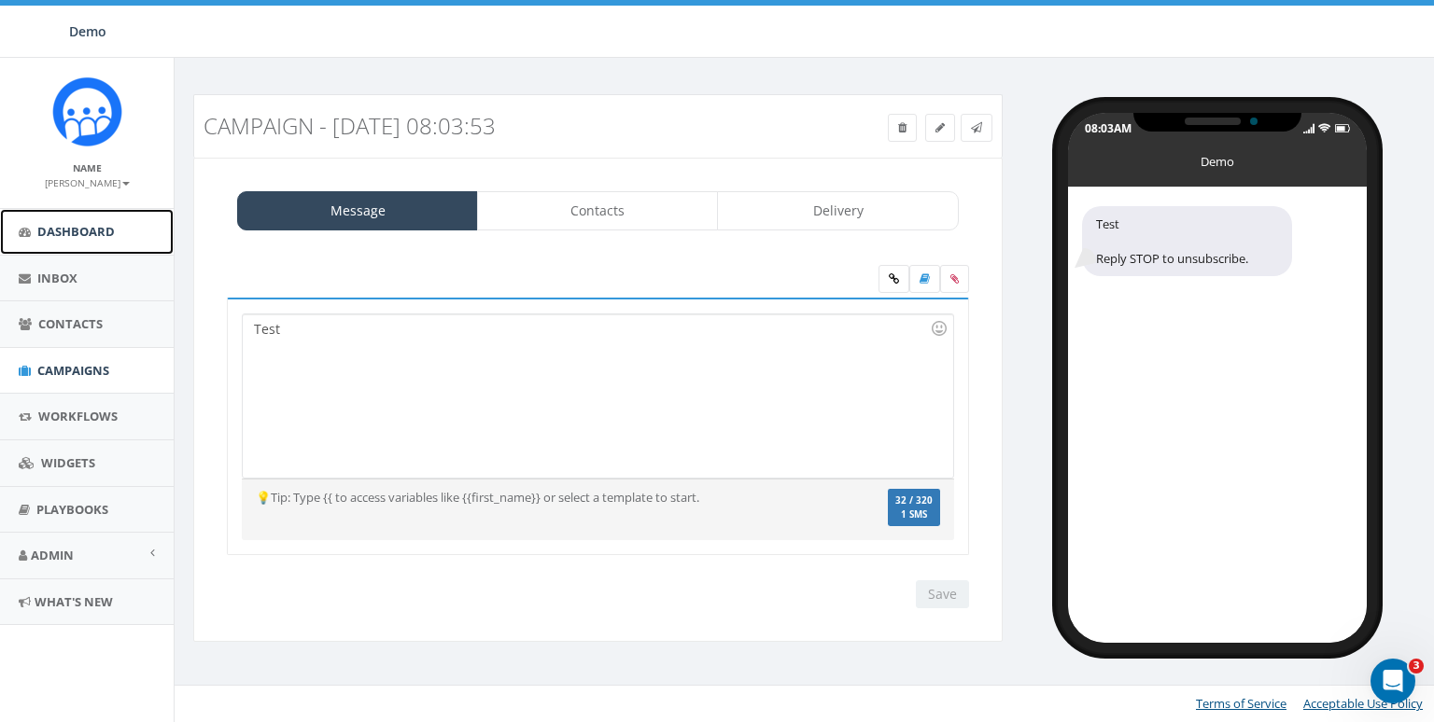
click at [91, 226] on span "Dashboard" at bounding box center [75, 231] width 77 height 17
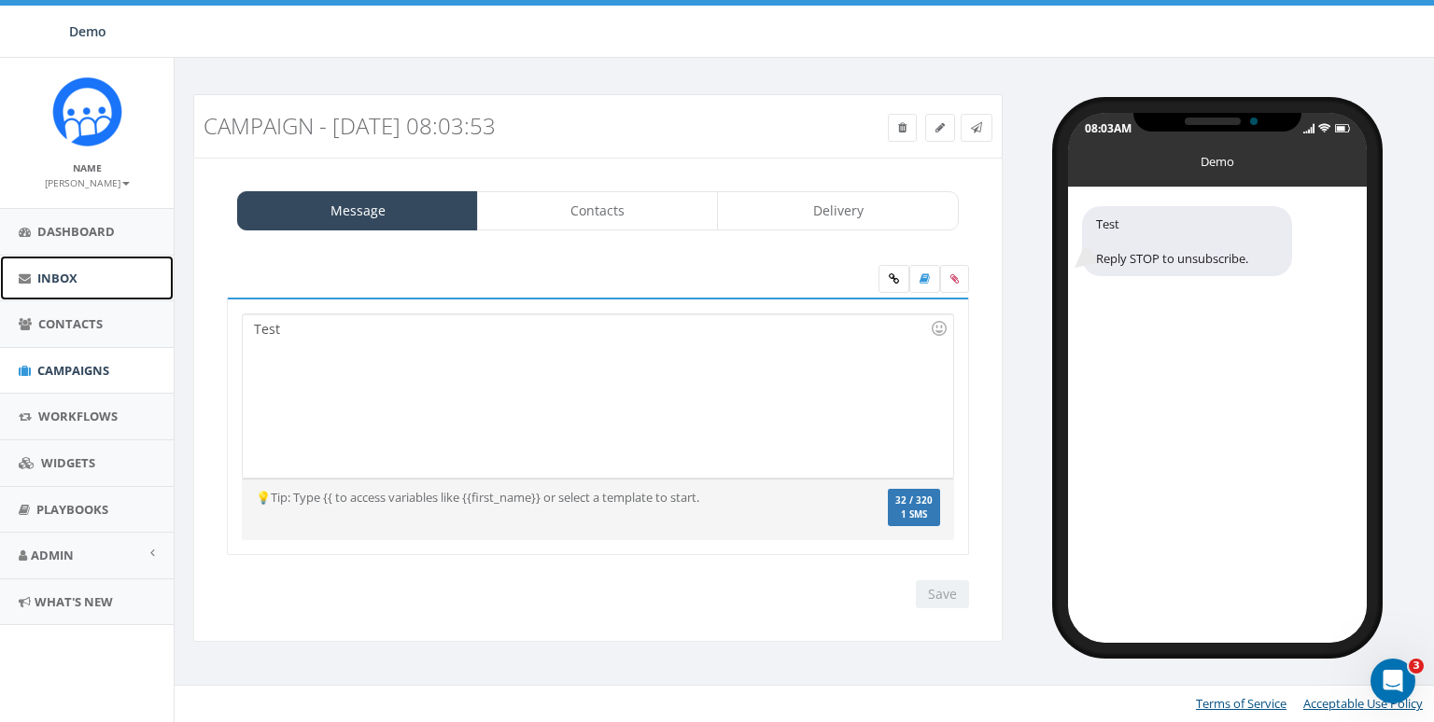
click at [59, 262] on link "Inbox" at bounding box center [87, 279] width 174 height 46
